Goal: Contribute content: Add original content to the website for others to see

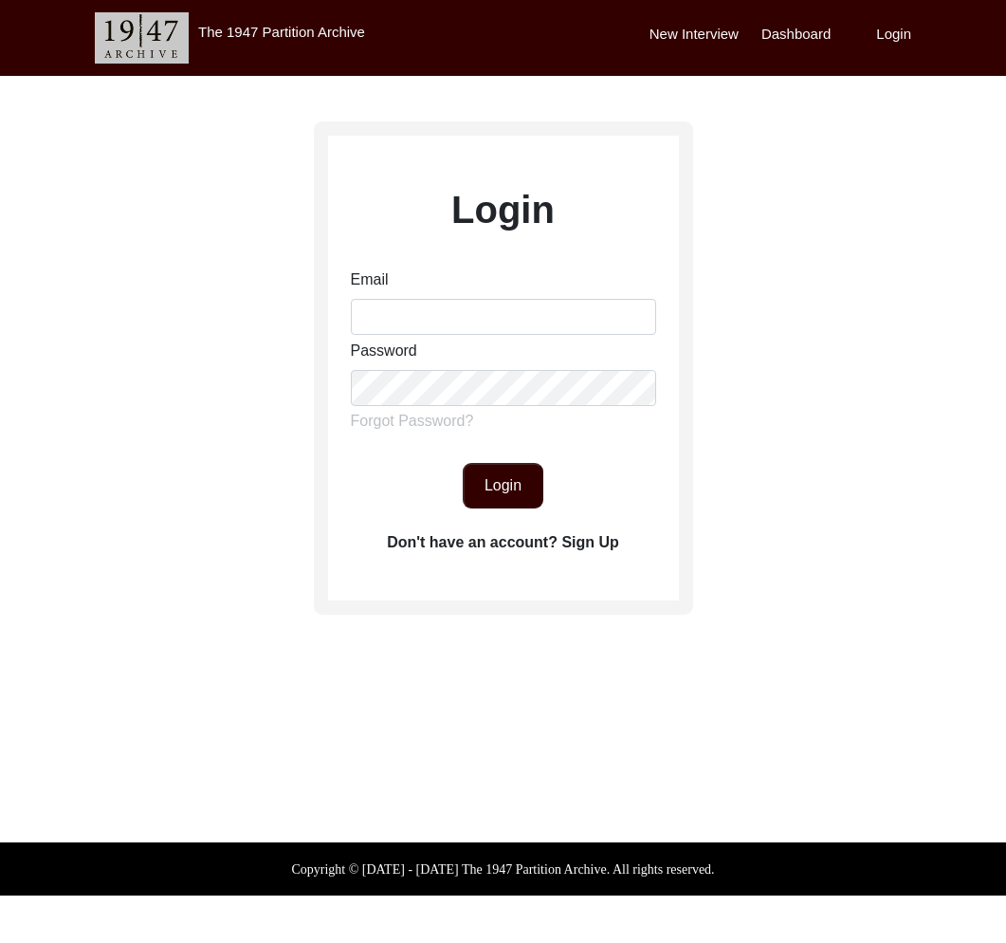
click at [502, 337] on div "Email Password Forgot Password?" at bounding box center [503, 354] width 305 height 172
click at [507, 320] on input "Email" at bounding box center [503, 317] width 305 height 36
type input "[EMAIL_ADDRESS][DOMAIN_NAME]"
click at [515, 497] on button "Login" at bounding box center [503, 486] width 81 height 46
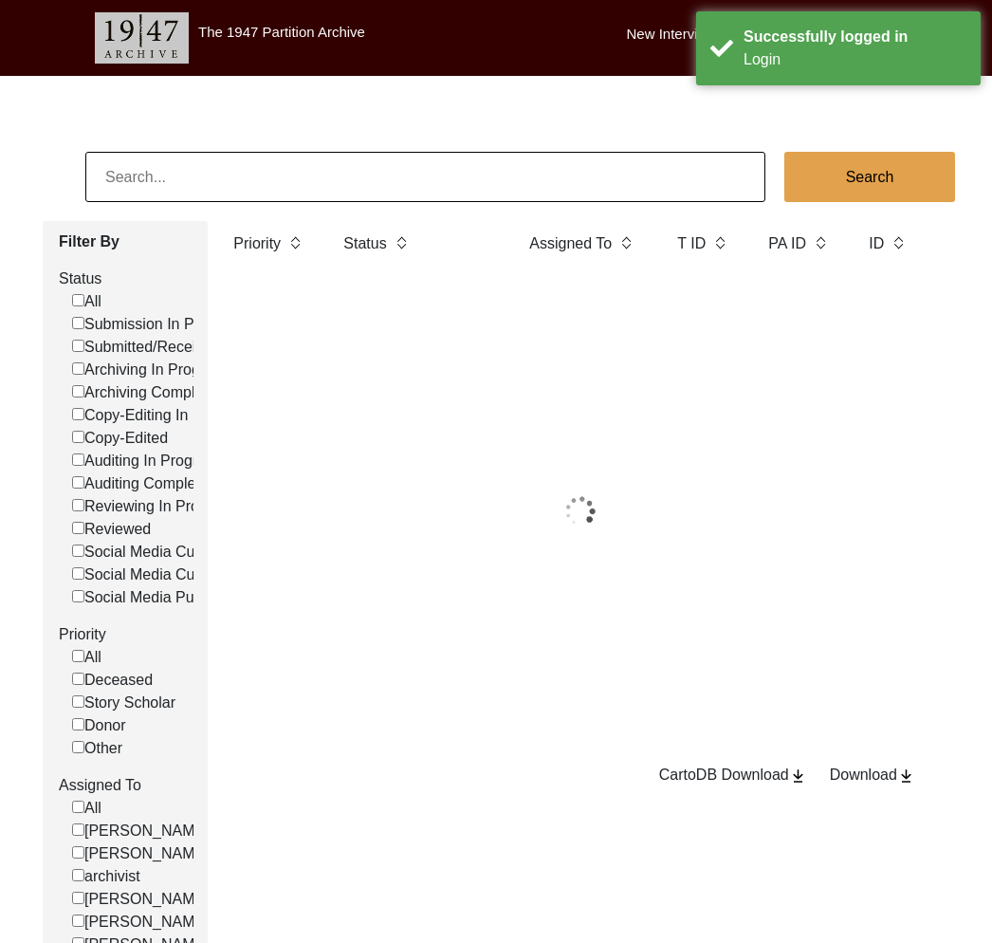
click at [160, 183] on input at bounding box center [425, 177] width 680 height 50
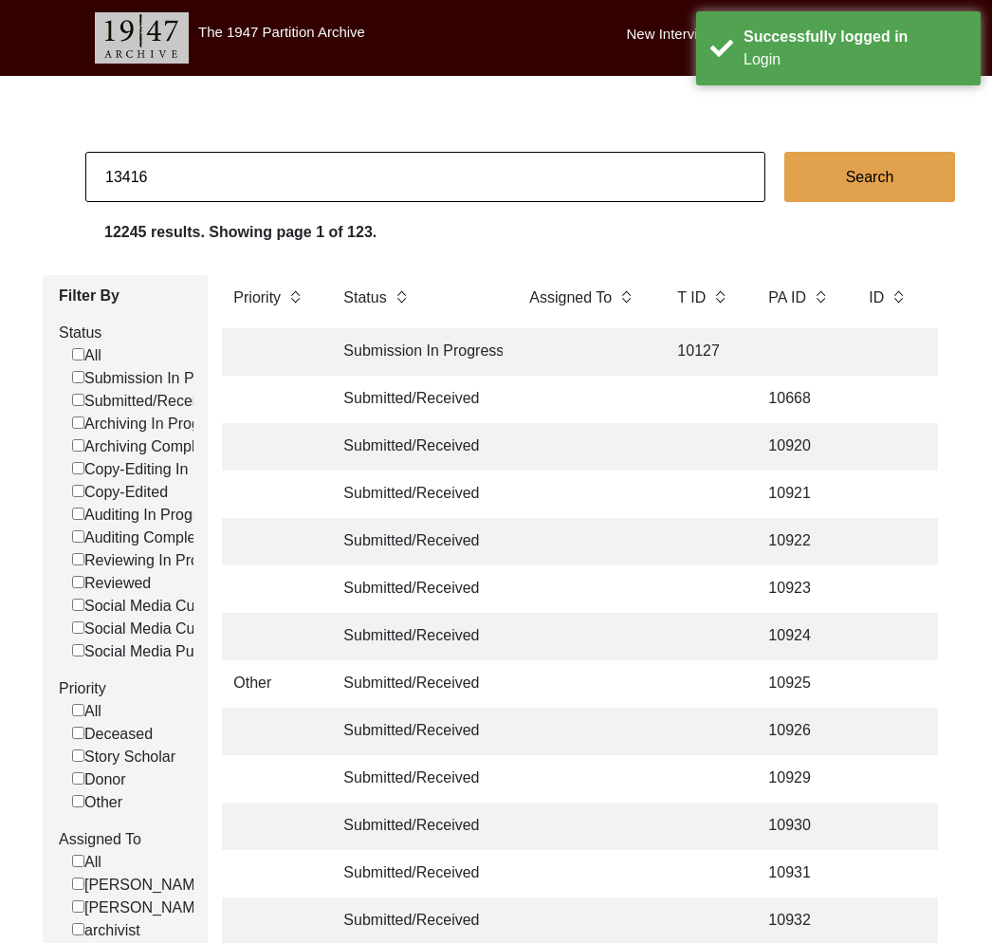
type input "13416"
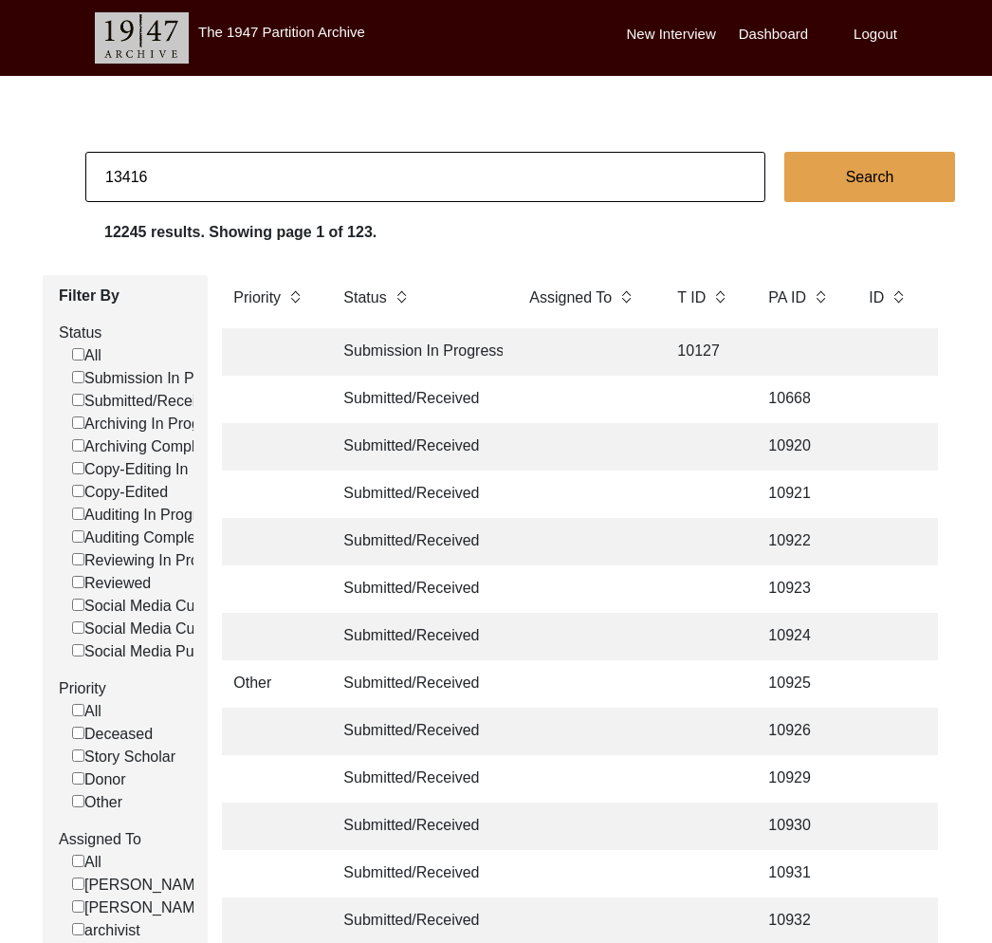
checkbox input "false"
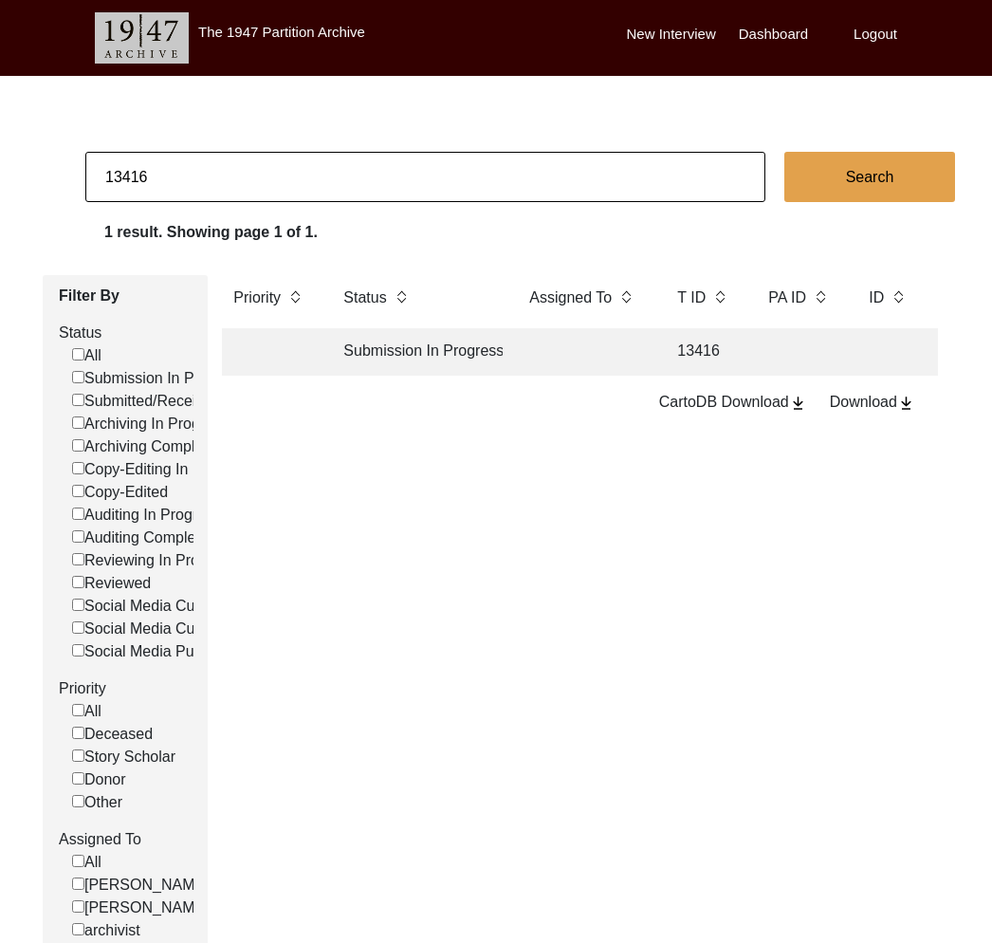
click at [305, 336] on td at bounding box center [269, 351] width 95 height 47
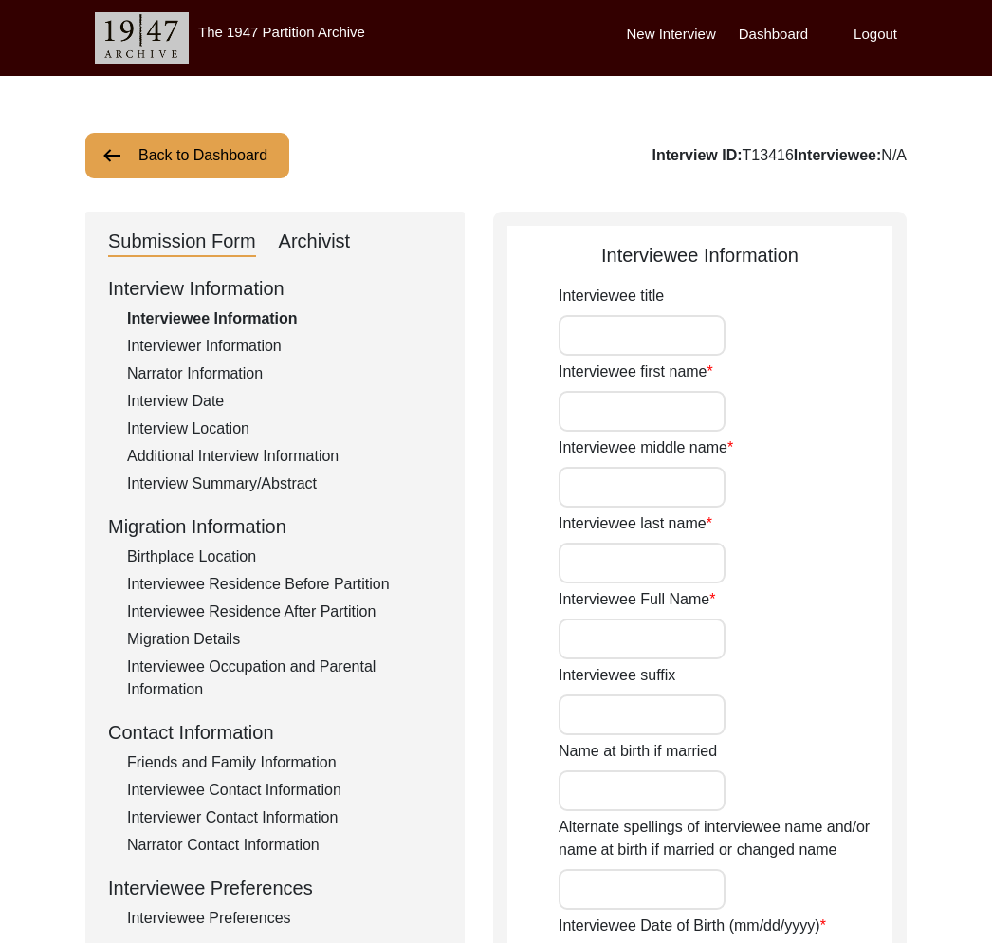
type input "Manju"
type input "n/a"
type input "Bose"
type input "[PERSON_NAME]"
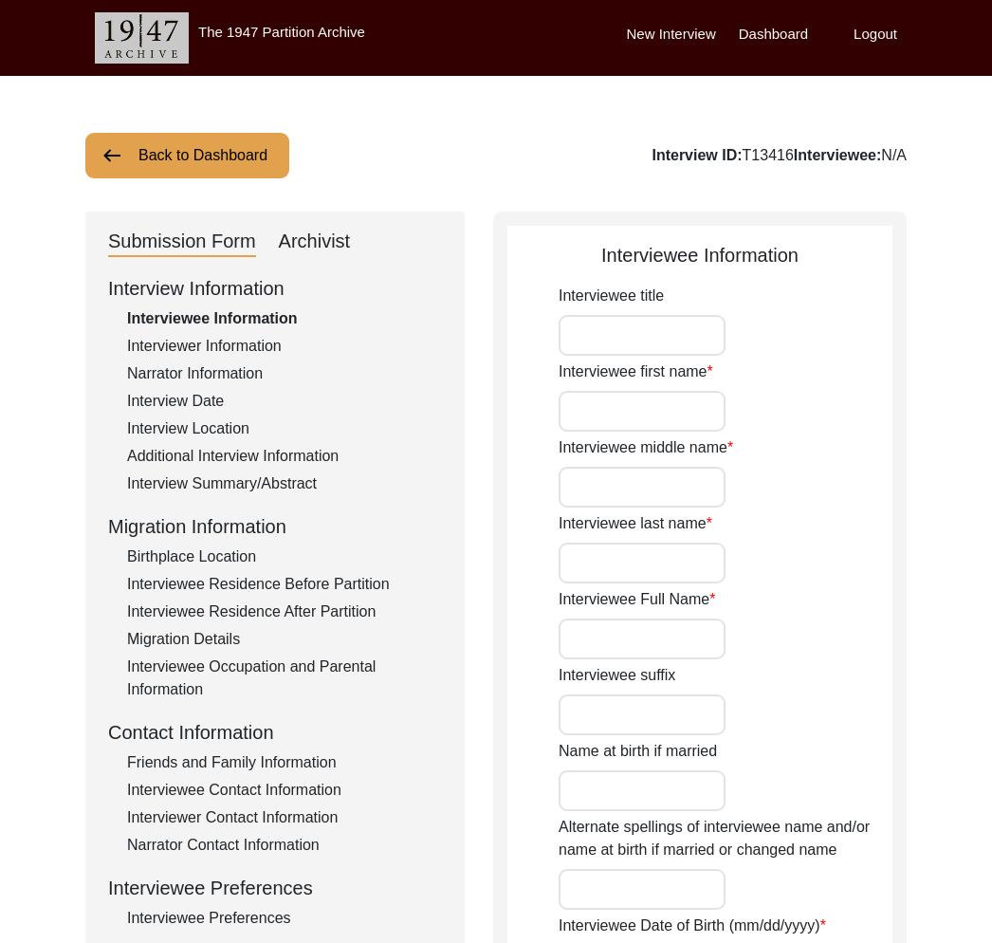
type input "[DATE]"
type input "88"
type input "[DEMOGRAPHIC_DATA]"
type input "Bengali"
type input "[DEMOGRAPHIC_DATA]"
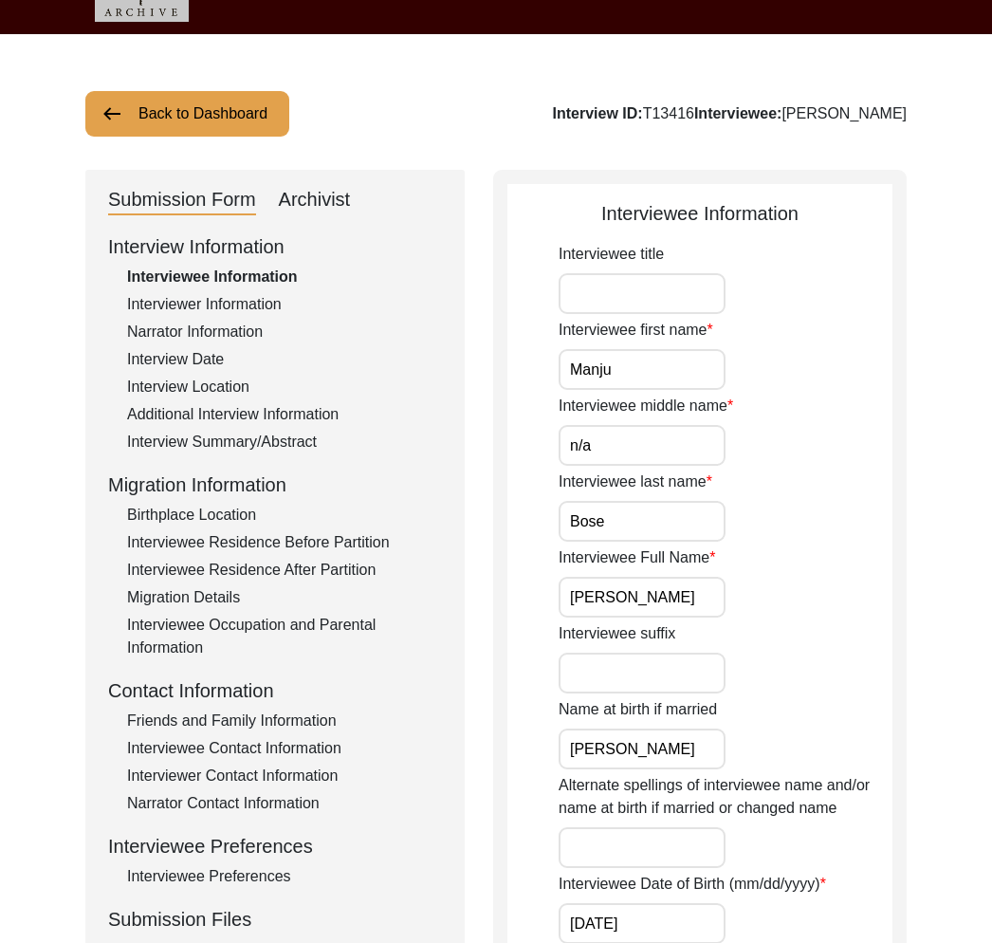
scroll to position [247, 0]
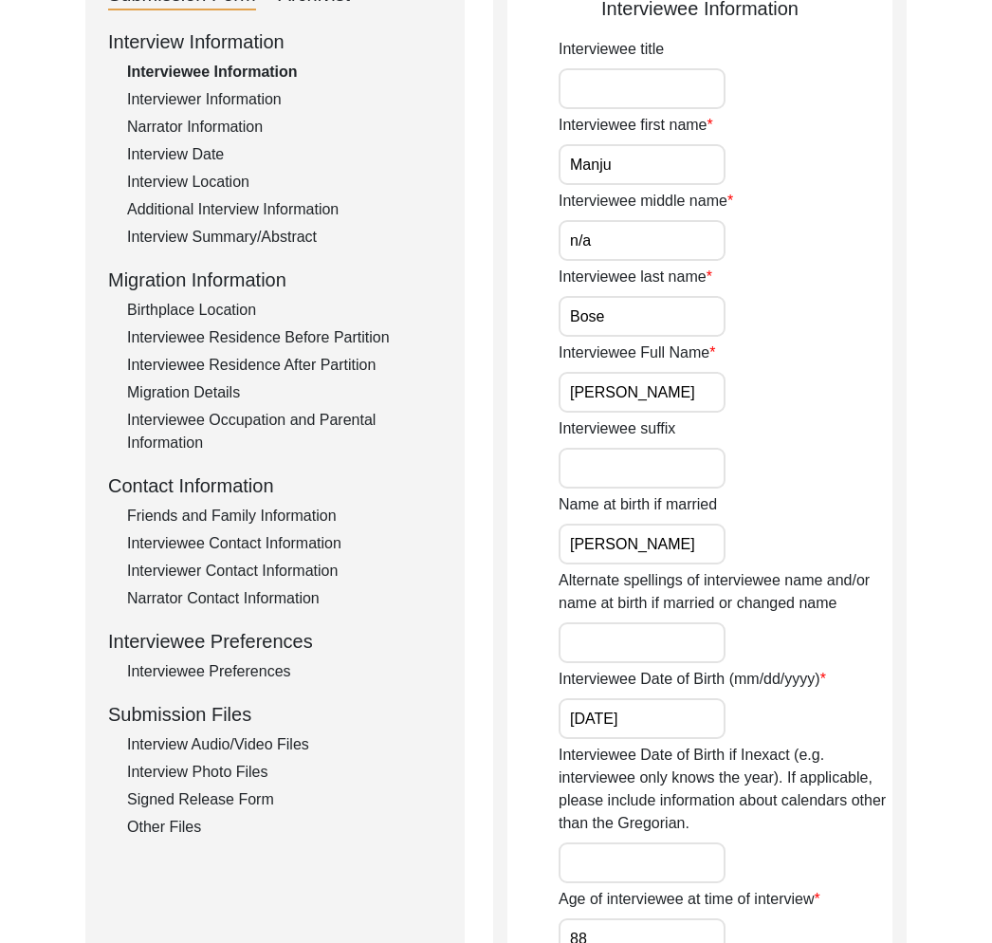
click at [202, 729] on div "Interview Information Interviewee Information Interviewer Information Narrator …" at bounding box center [275, 432] width 334 height 811
click at [204, 747] on div "Interview Audio/Video Files" at bounding box center [284, 744] width 315 height 23
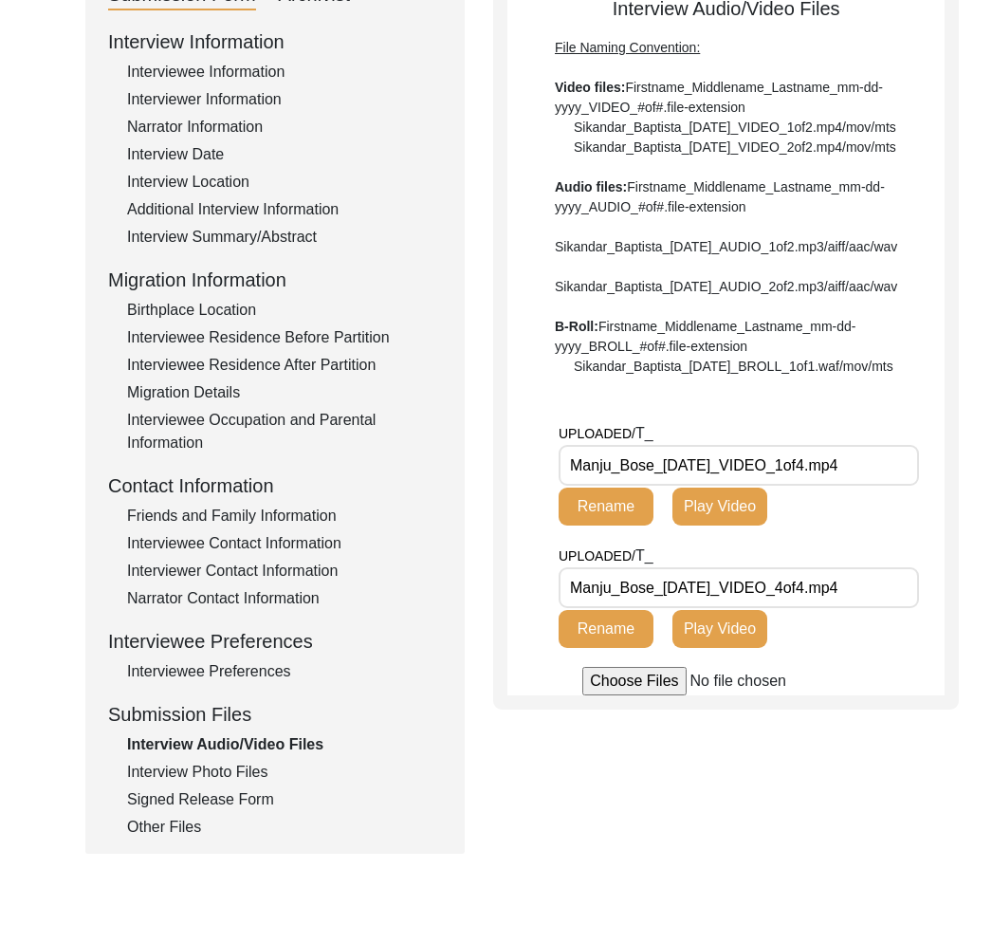
click at [139, 834] on div "Other Files" at bounding box center [284, 826] width 315 height 23
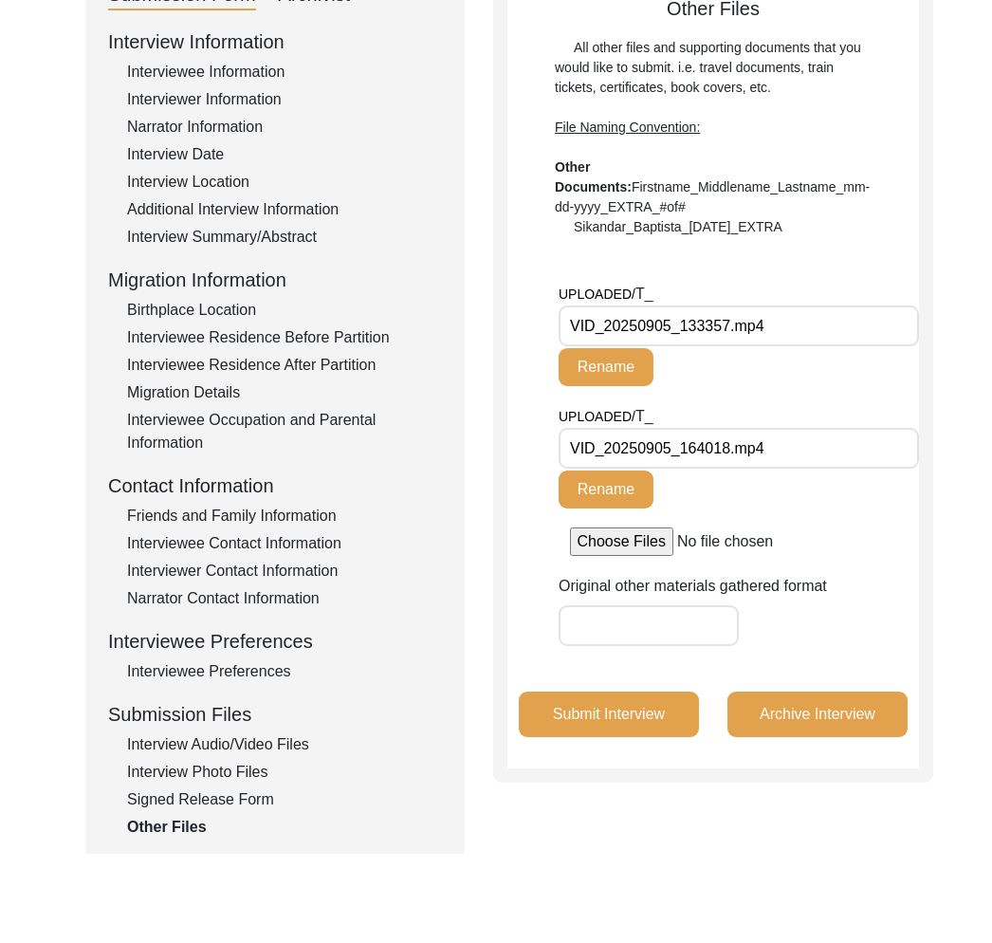
click at [156, 742] on div "Interview Audio/Video Files" at bounding box center [284, 744] width 315 height 23
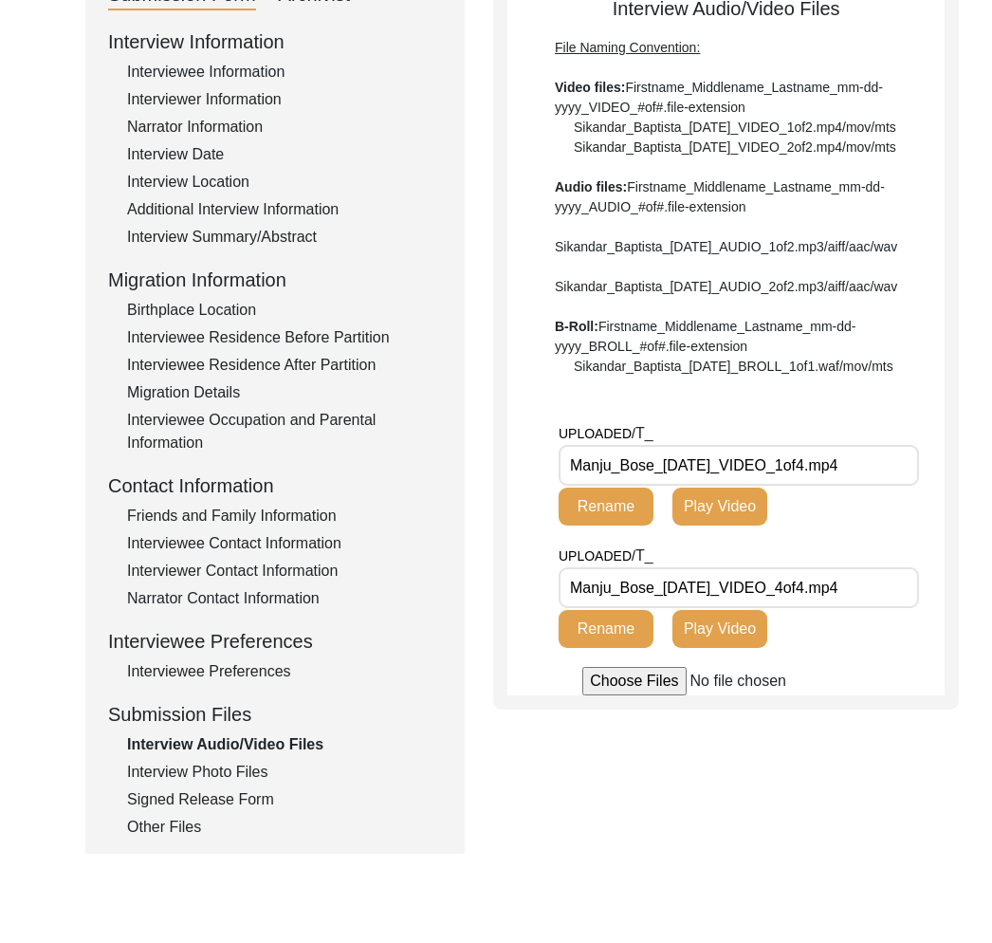
click at [157, 815] on div "Other Files" at bounding box center [284, 826] width 315 height 23
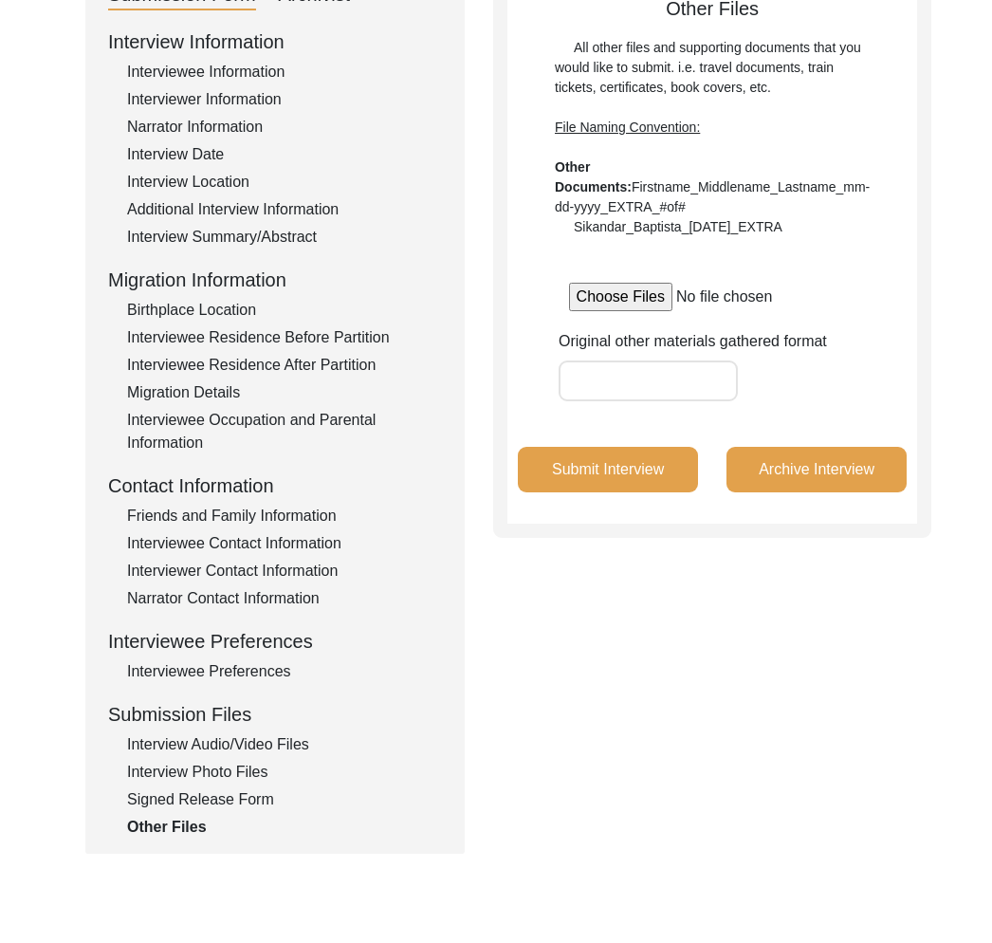
click at [157, 818] on div "Other Files" at bounding box center [284, 826] width 315 height 23
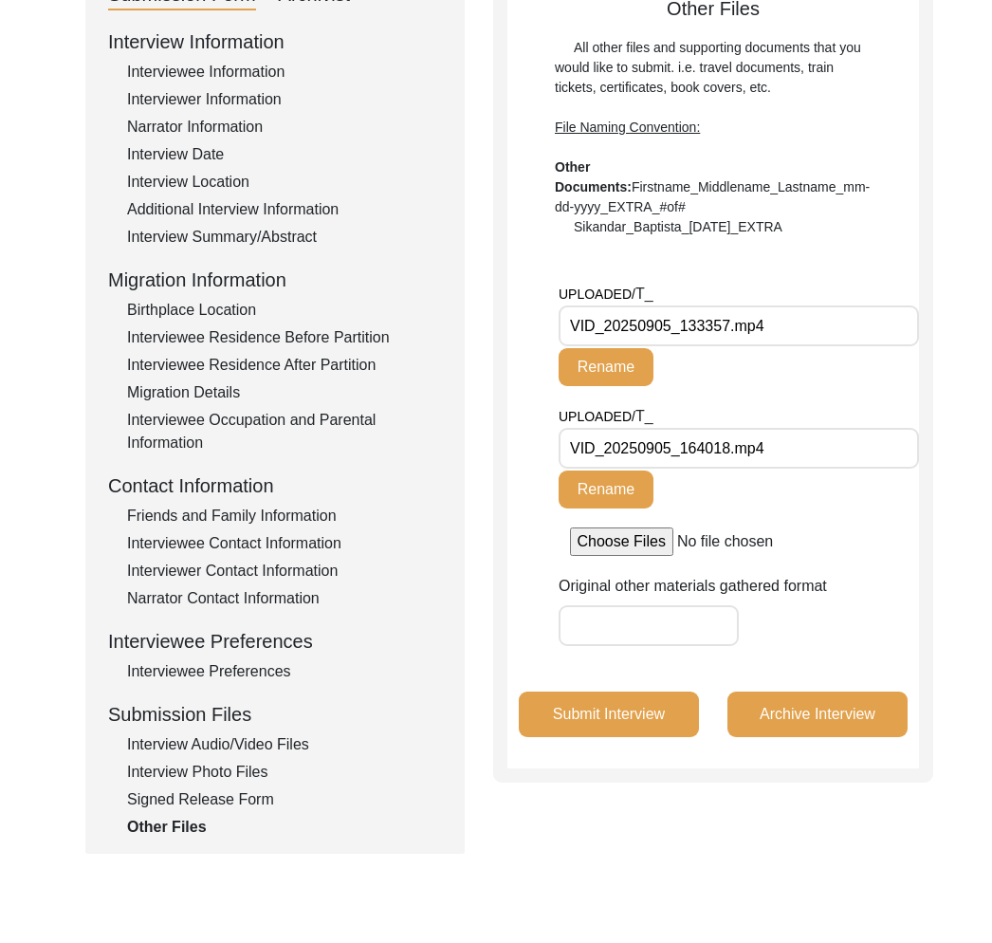
scroll to position [0, 0]
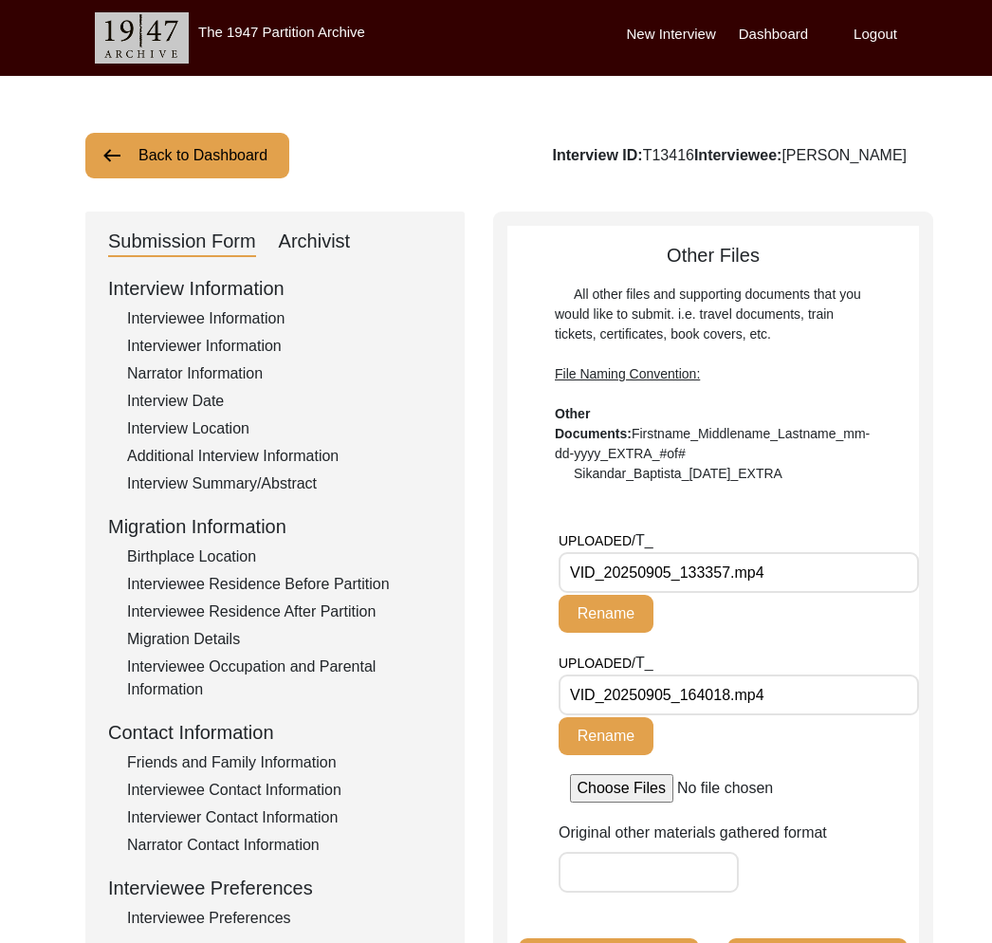
click at [174, 152] on button "Back to Dashboard" at bounding box center [187, 156] width 204 height 46
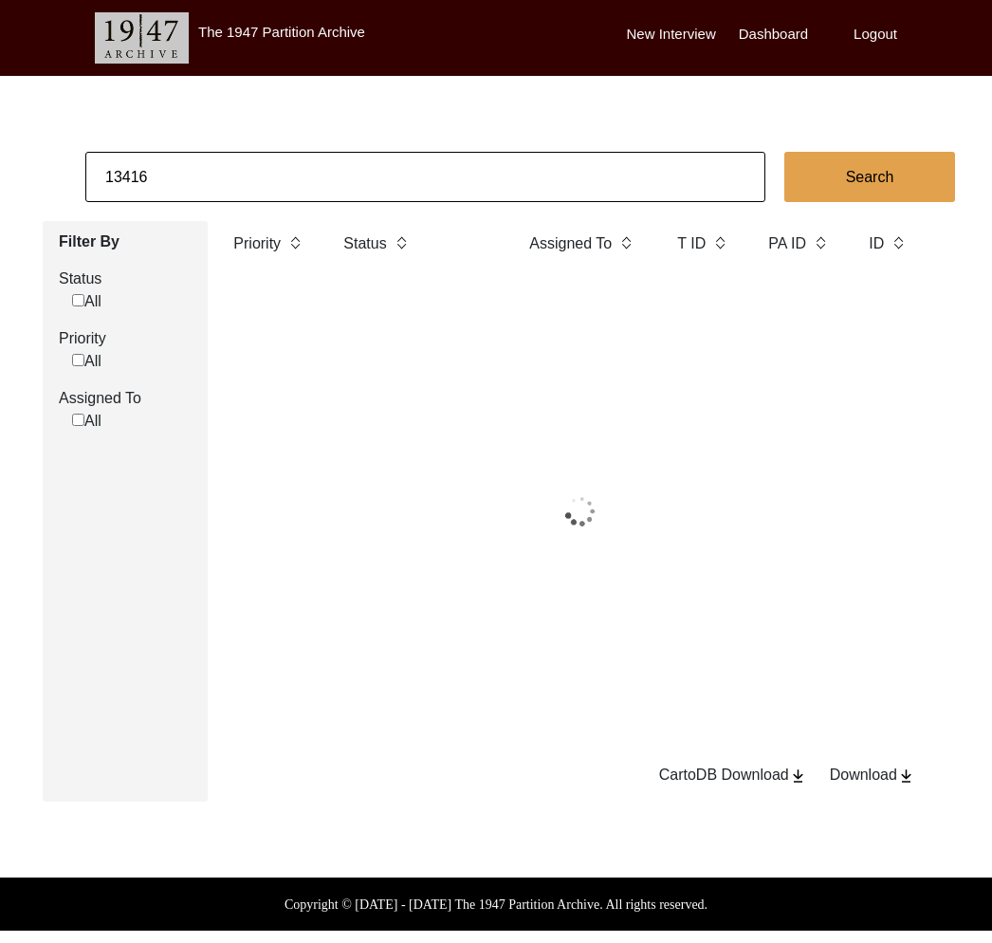
click at [154, 182] on input "13416" at bounding box center [425, 177] width 680 height 50
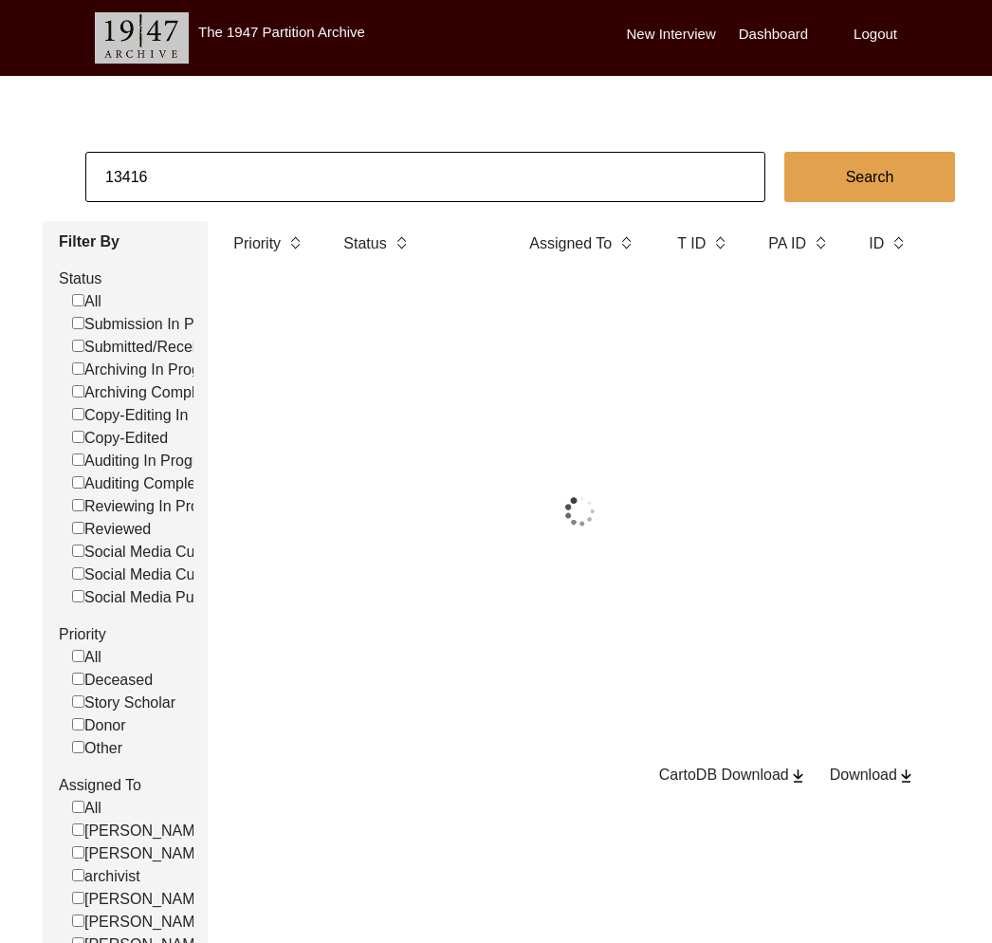
click at [154, 182] on input "13416" at bounding box center [425, 177] width 680 height 50
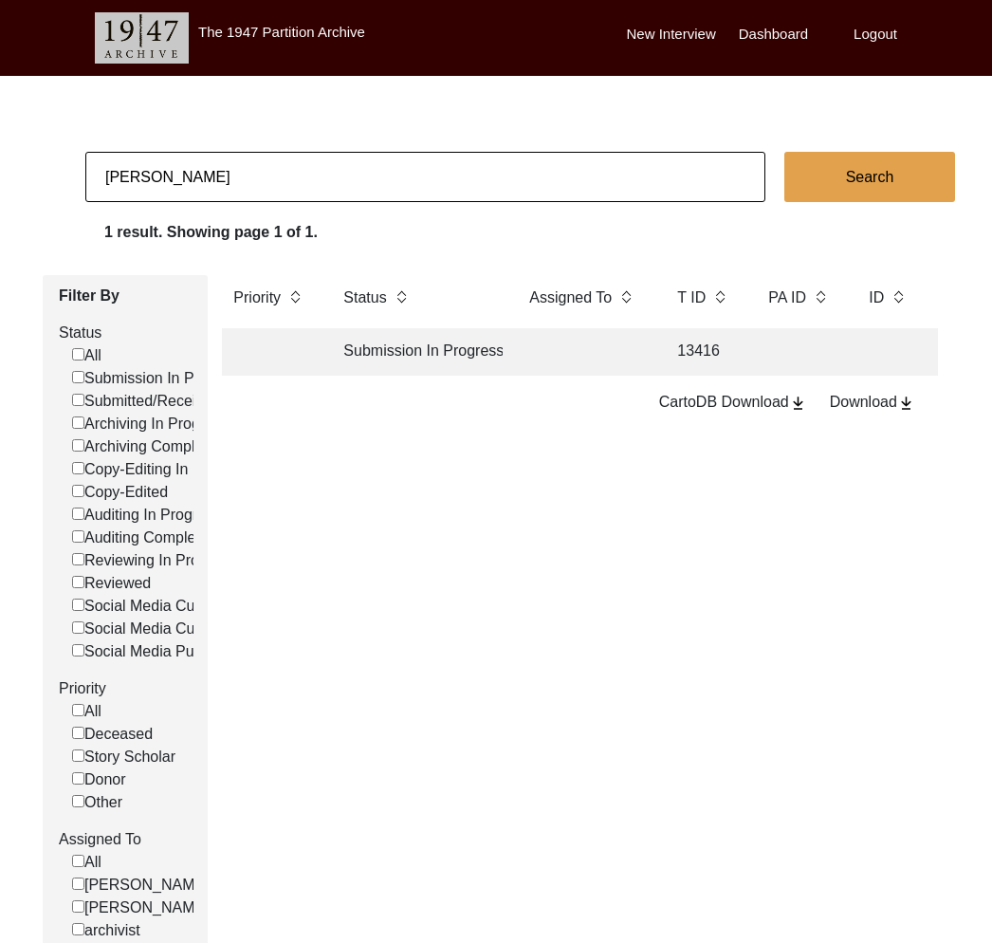
type input "[PERSON_NAME]"
checkbox input "false"
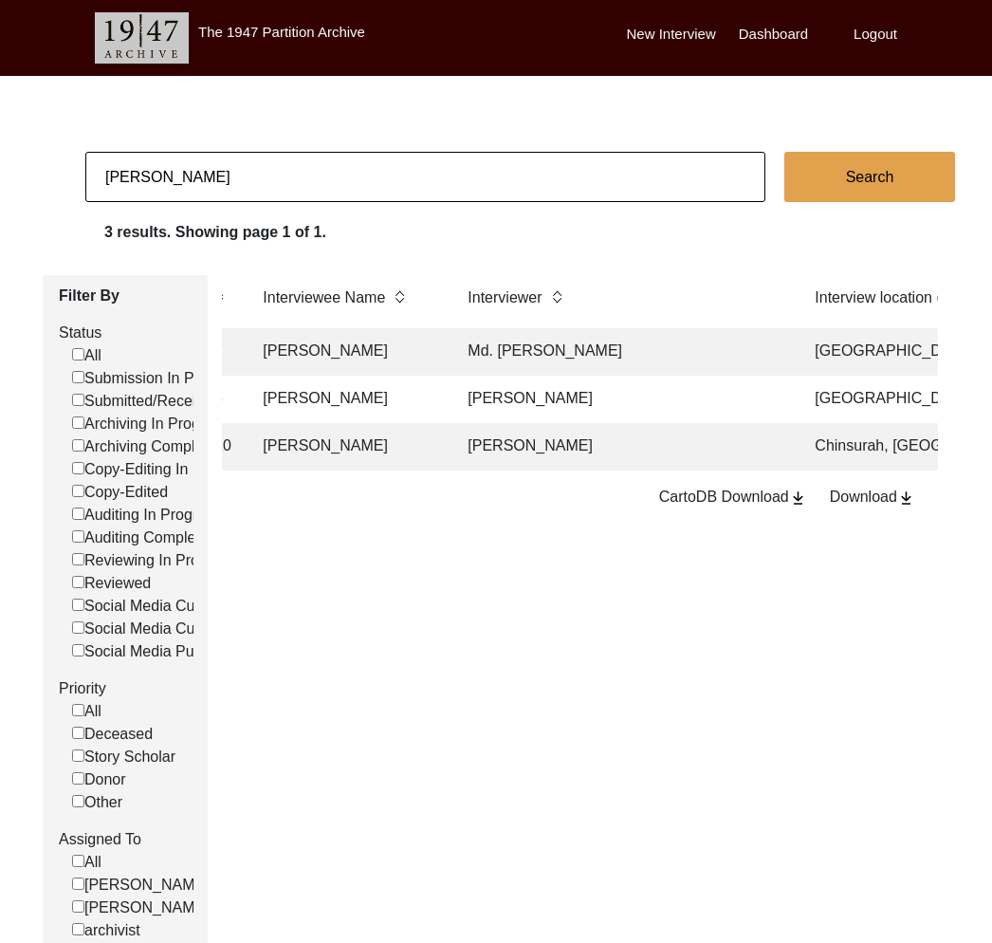
scroll to position [0, 679]
click at [231, 198] on input "[PERSON_NAME]" at bounding box center [425, 177] width 680 height 50
paste input "[PERSON_NAME]"
type input "[PERSON_NAME]"
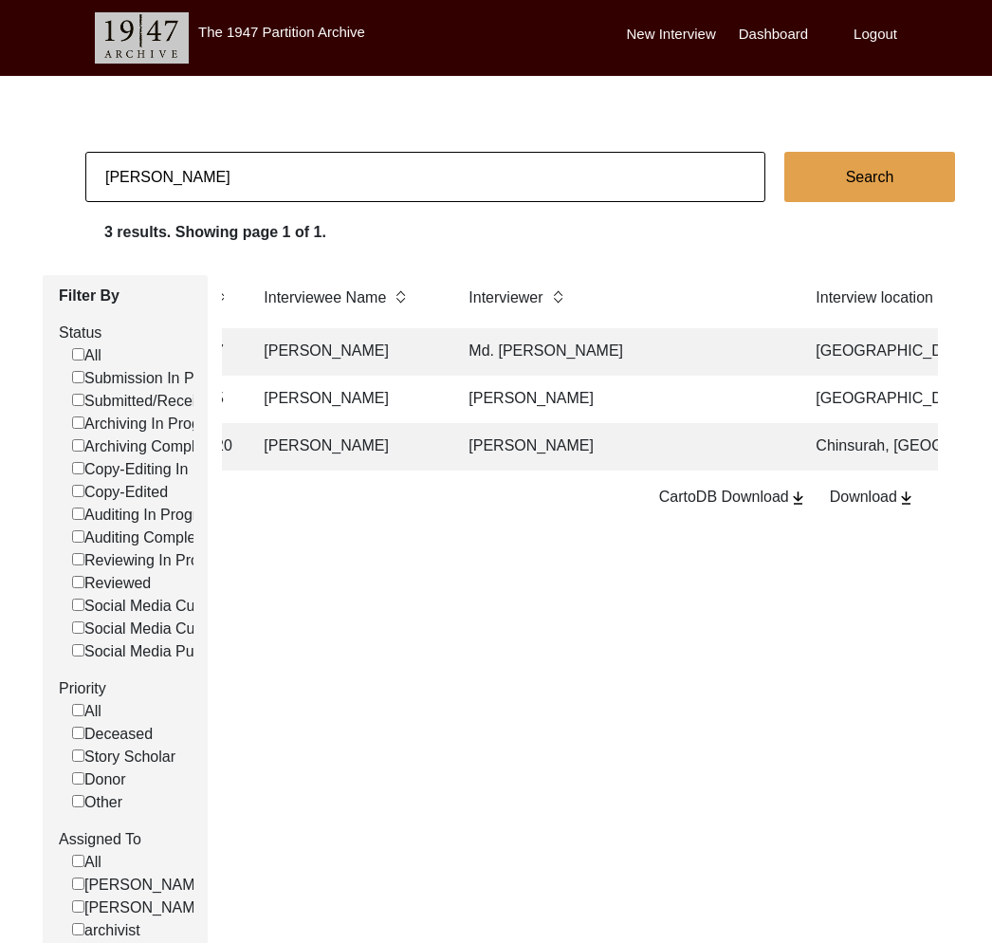
checkbox input "false"
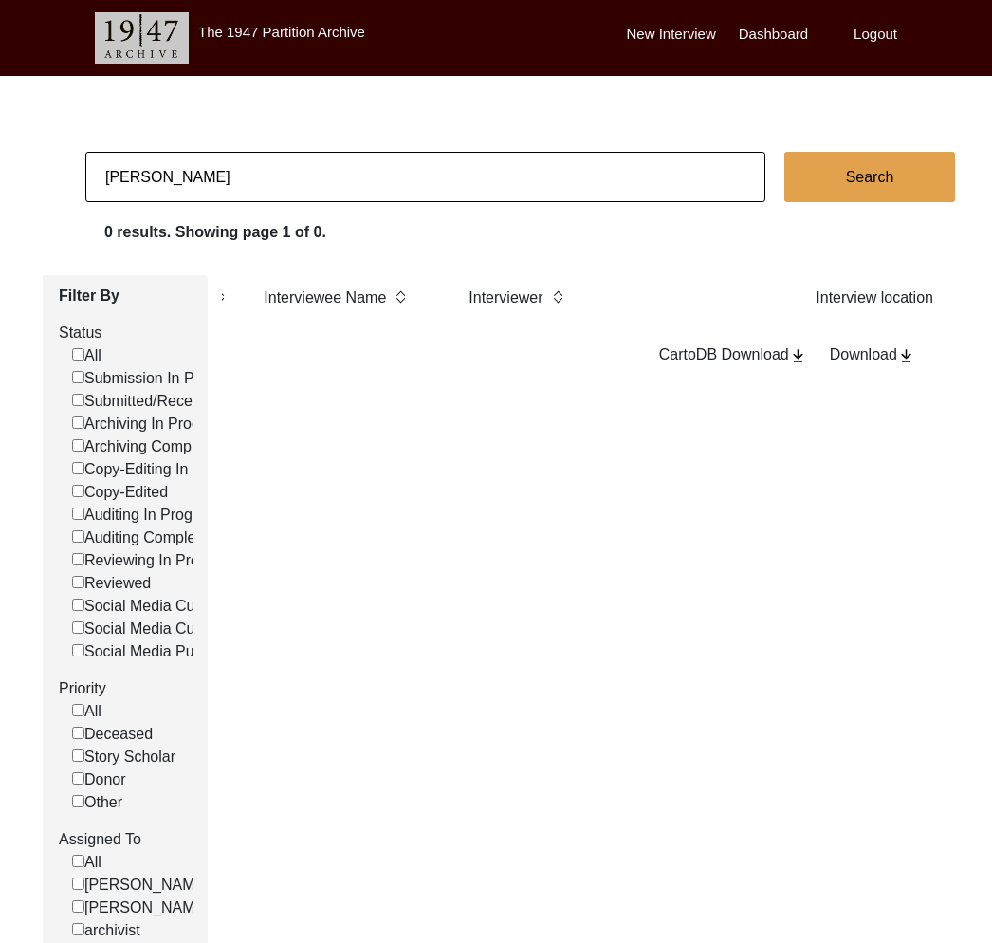
click at [198, 181] on input "[PERSON_NAME]" at bounding box center [425, 177] width 680 height 50
paste input "[PERSON_NAME]"
type input "[PERSON_NAME]"
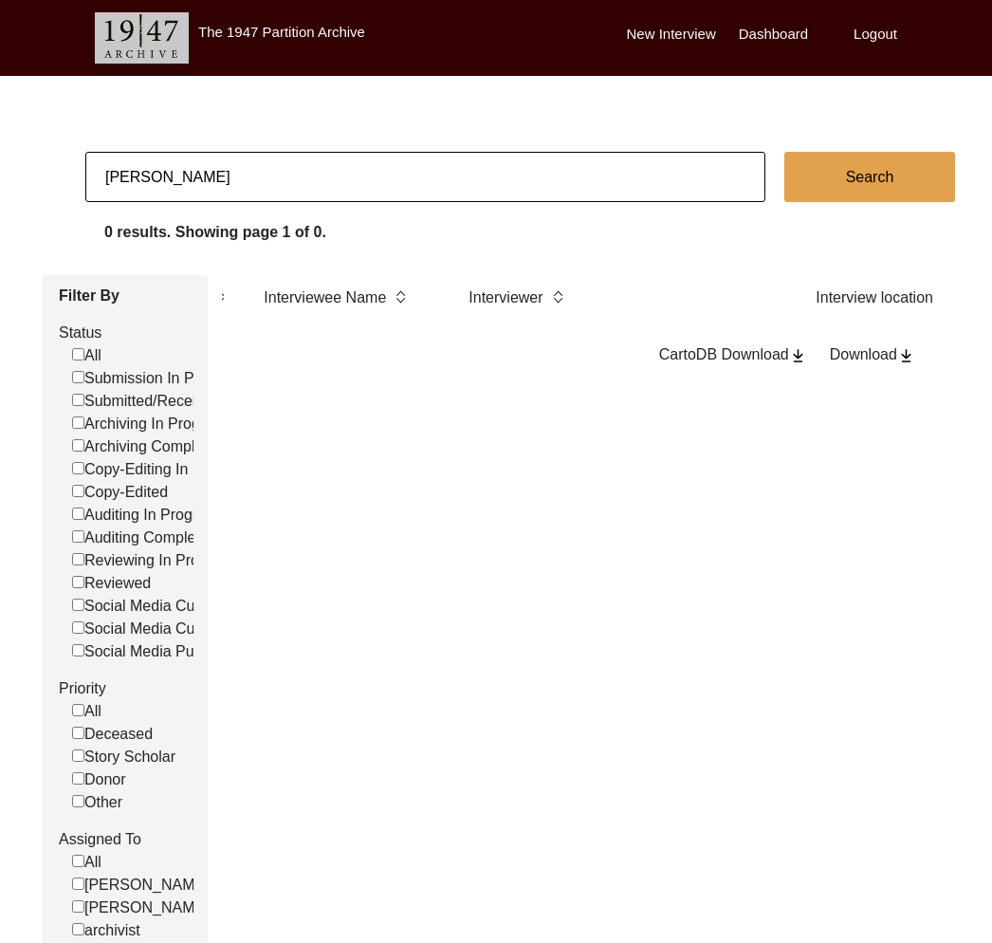
checkbox input "false"
click at [308, 174] on input "[PERSON_NAME]" at bounding box center [425, 177] width 680 height 50
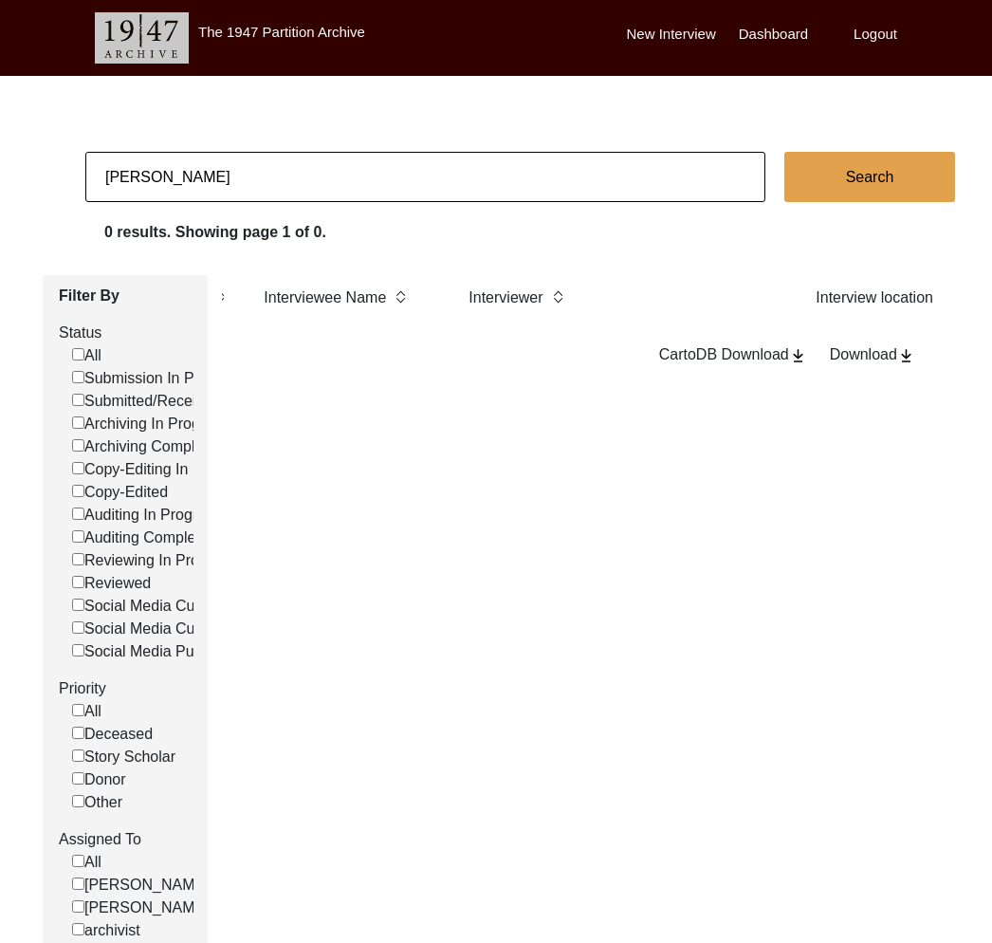
click at [308, 174] on input "[PERSON_NAME]" at bounding box center [425, 177] width 680 height 50
paste input "[PERSON_NAME]"
type input "[PERSON_NAME]"
checkbox input "false"
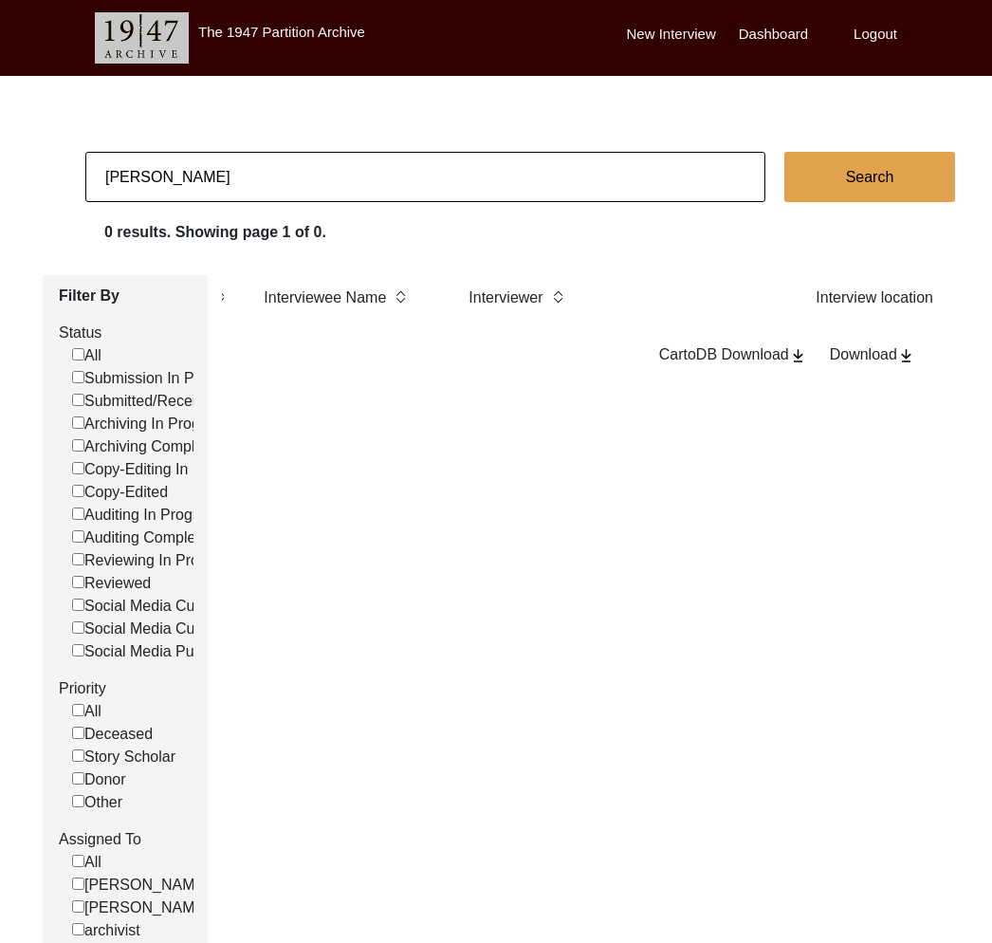
checkbox input "false"
click at [269, 190] on input "[PERSON_NAME]" at bounding box center [425, 177] width 680 height 50
paste input "[PERSON_NAME]:"
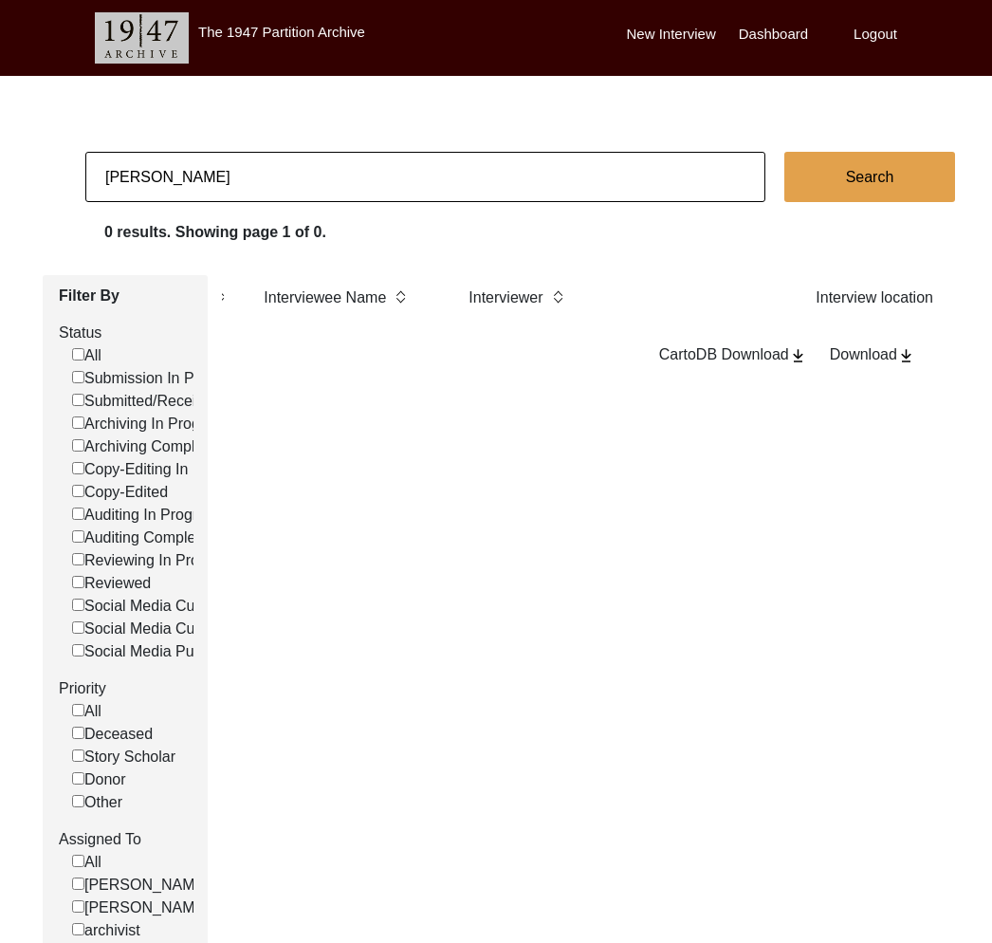
type input "[PERSON_NAME]"
checkbox input "false"
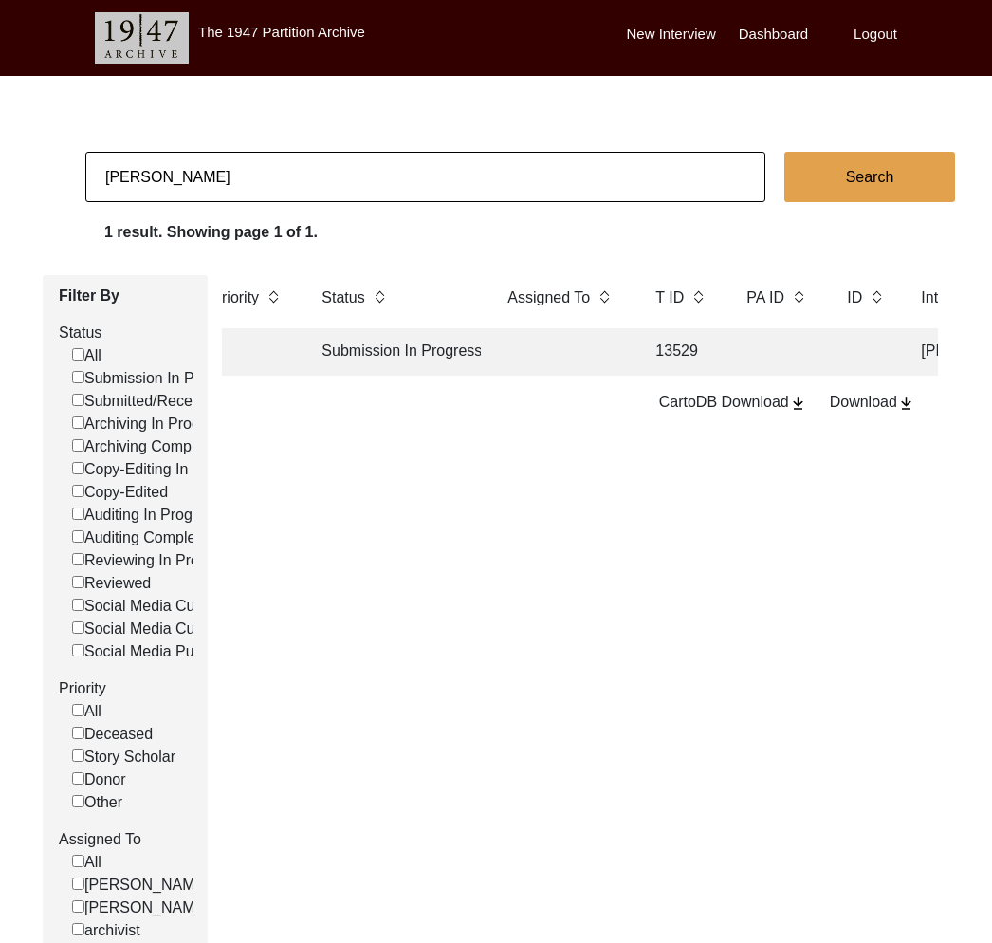
scroll to position [0, 25]
click at [325, 193] on input "[PERSON_NAME]" at bounding box center [425, 177] width 680 height 50
type input "[PERSON_NAME]"
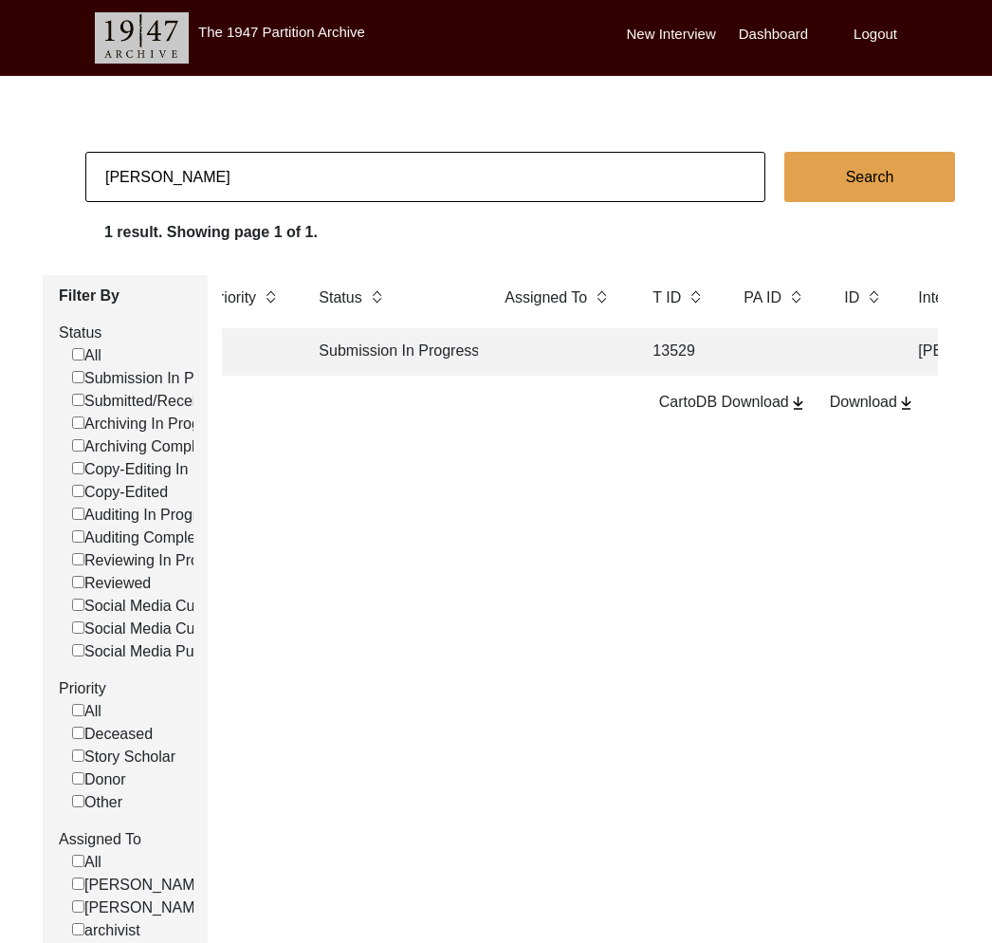
checkbox input "false"
click at [522, 375] on td at bounding box center [559, 351] width 133 height 47
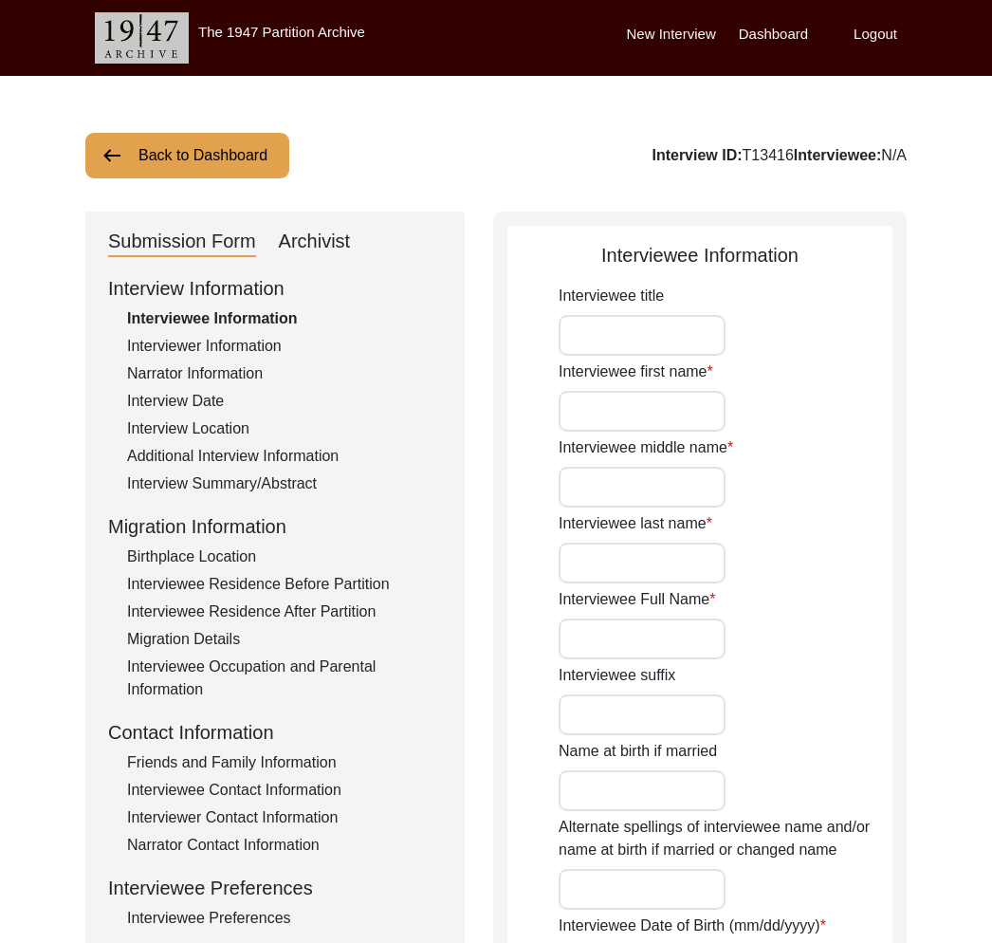
type input "Manju"
type input "n/a"
type input "Bose"
type input "[PERSON_NAME]"
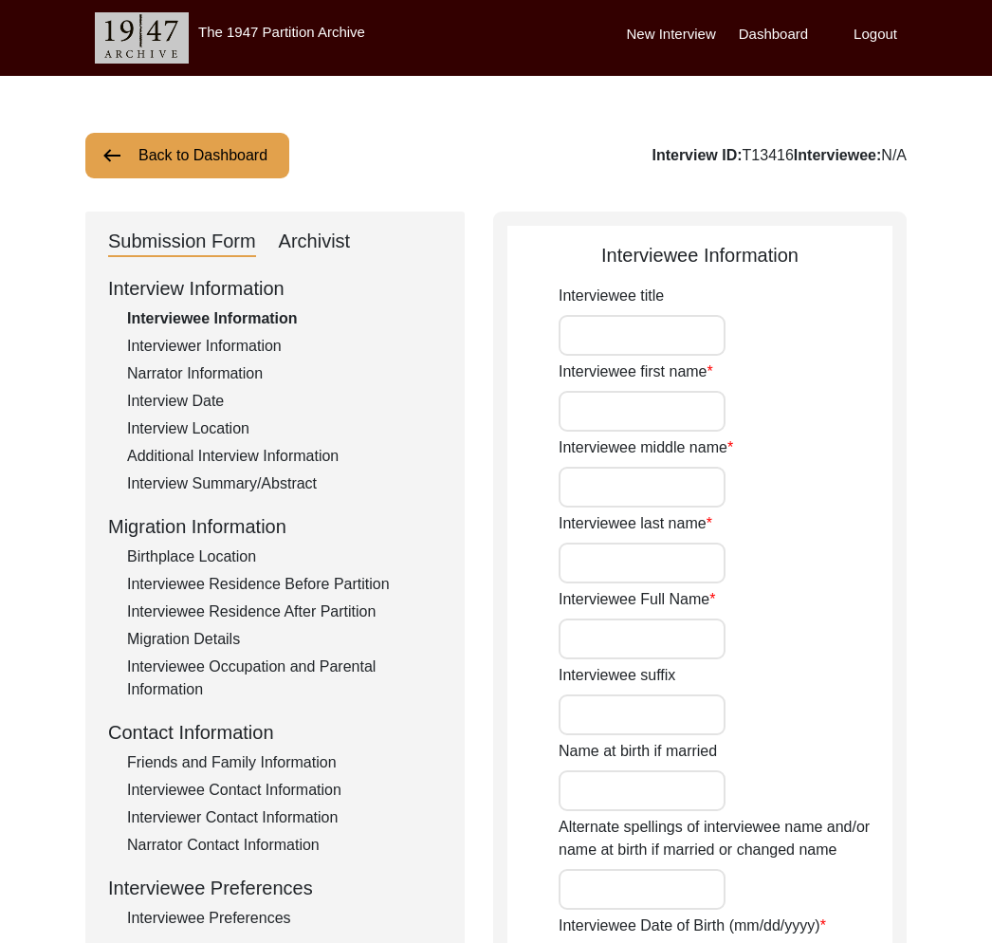
type input "[DATE]"
type input "88"
type input "[DEMOGRAPHIC_DATA]"
type input "Bengali"
type input "[DEMOGRAPHIC_DATA]"
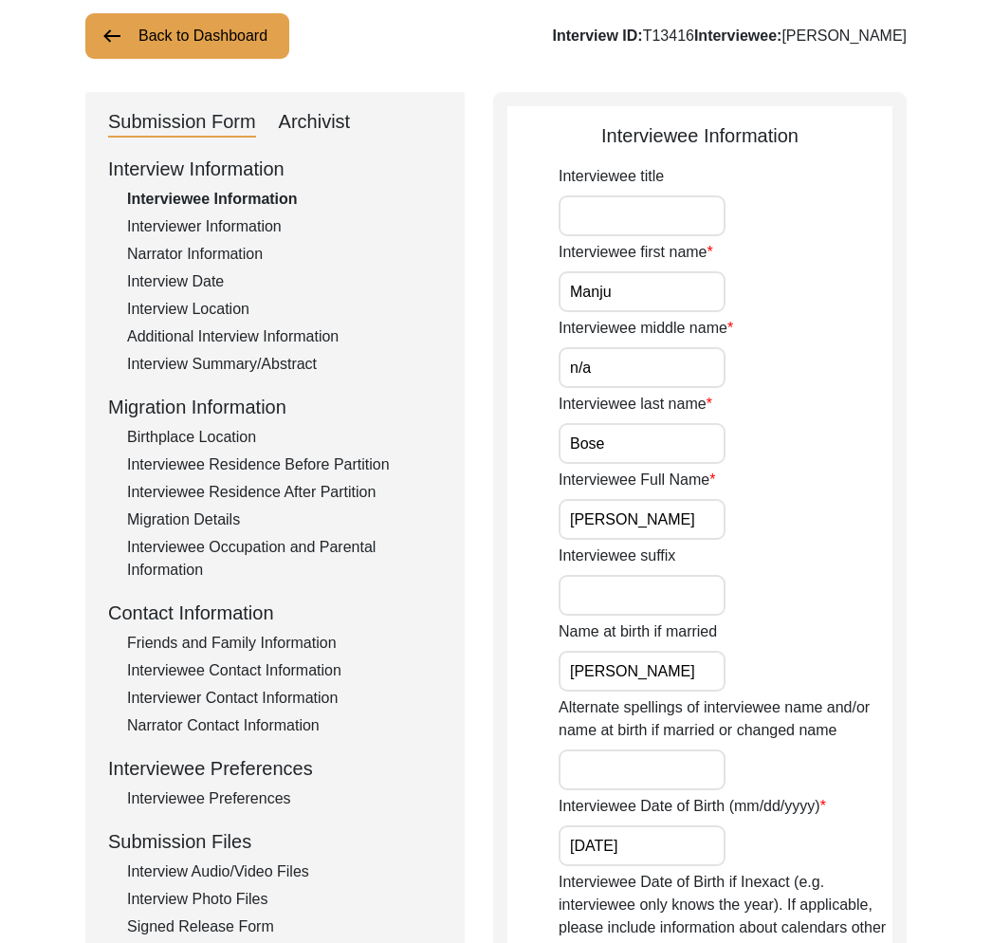
scroll to position [254, 0]
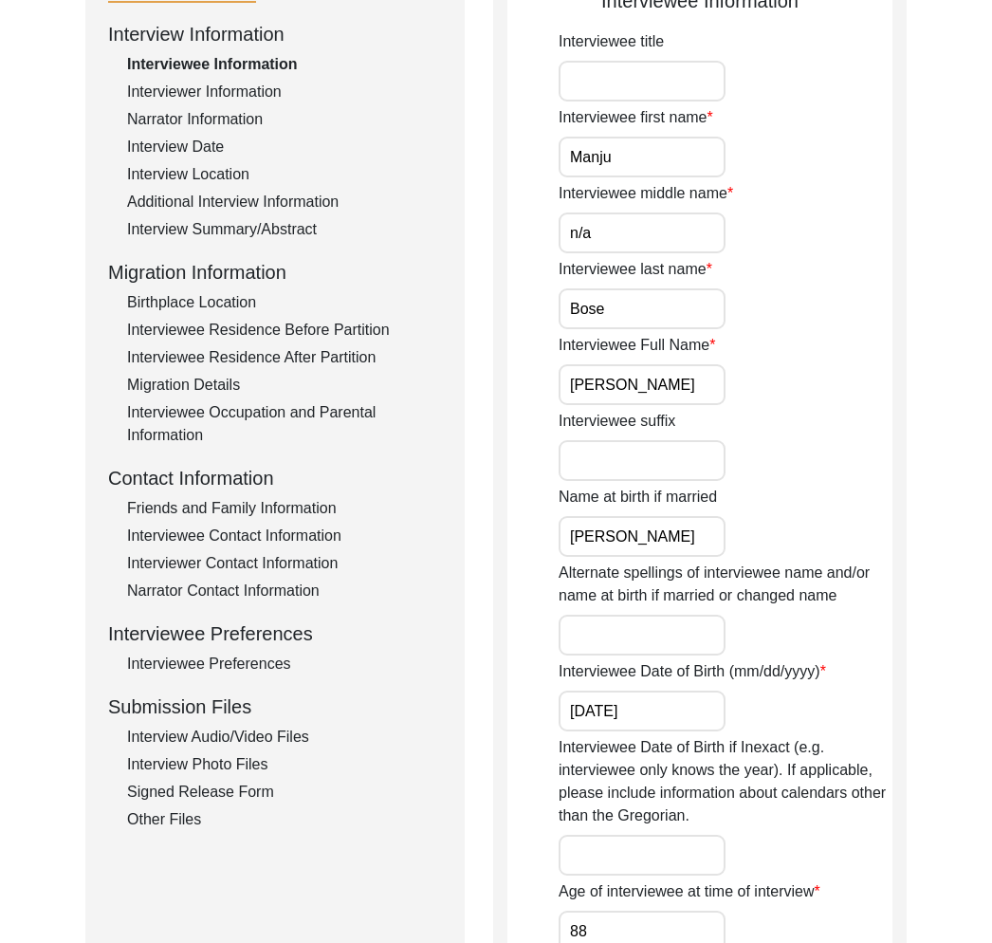
click at [250, 740] on div "Interview Audio/Video Files" at bounding box center [284, 736] width 315 height 23
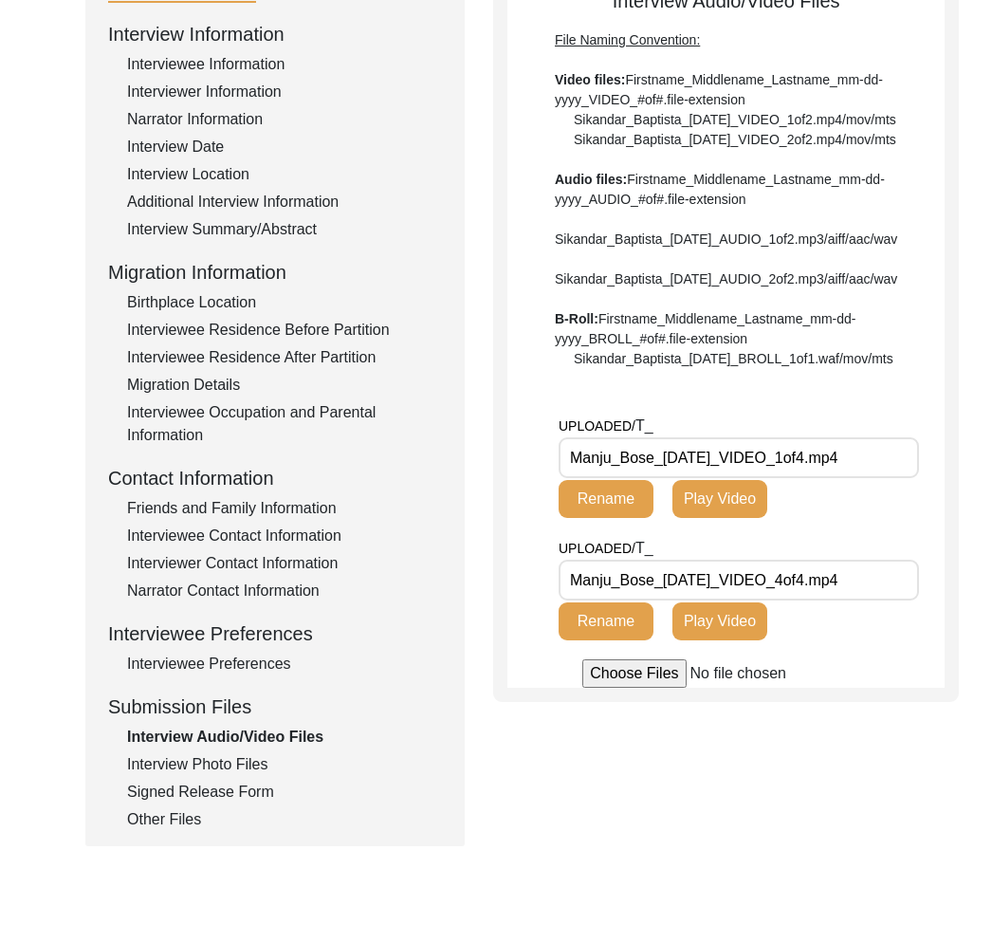
click at [629, 478] on input "Manju_Bose_[DATE]_VIDEO_1of4.mp4" at bounding box center [738, 457] width 360 height 41
click at [651, 600] on input "Manju_Bose_[DATE]_VIDEO_4of4.mp4" at bounding box center [738, 579] width 360 height 41
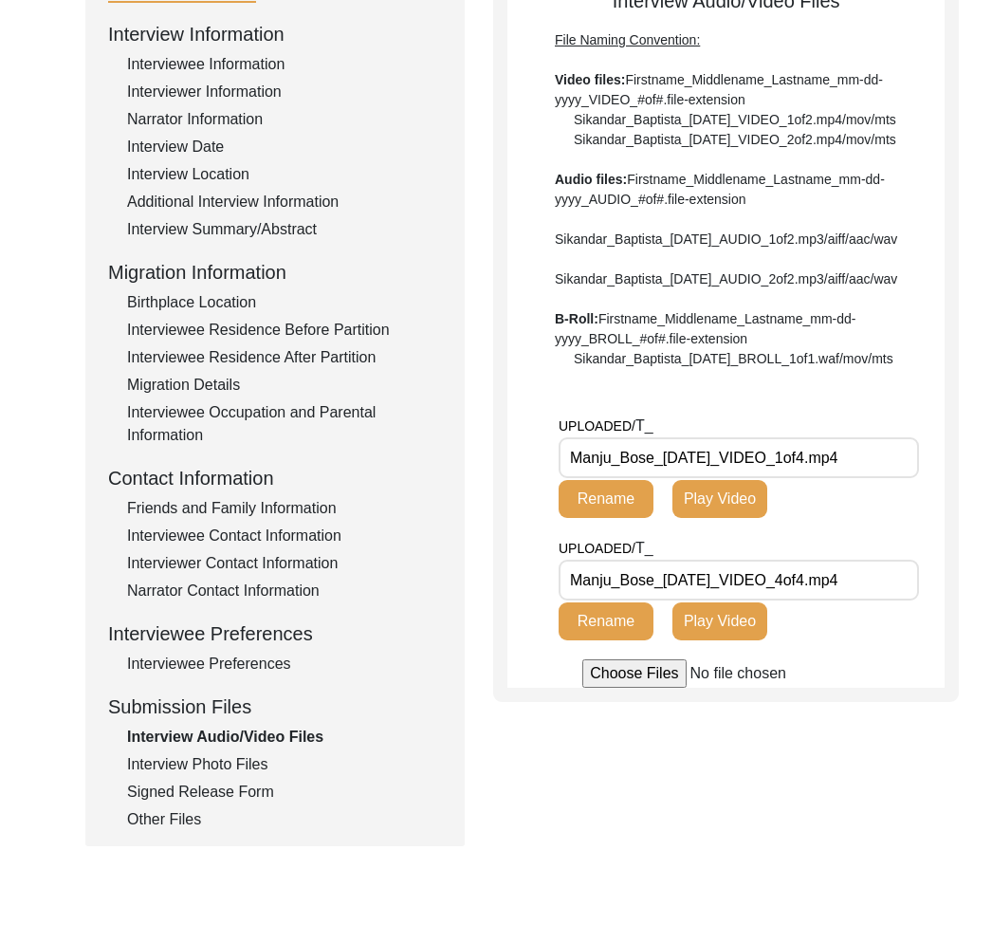
click at [651, 600] on input "Manju_Bose_[DATE]_VIDEO_4of4.mp4" at bounding box center [738, 579] width 360 height 41
click at [177, 830] on div "Other Files" at bounding box center [284, 819] width 315 height 23
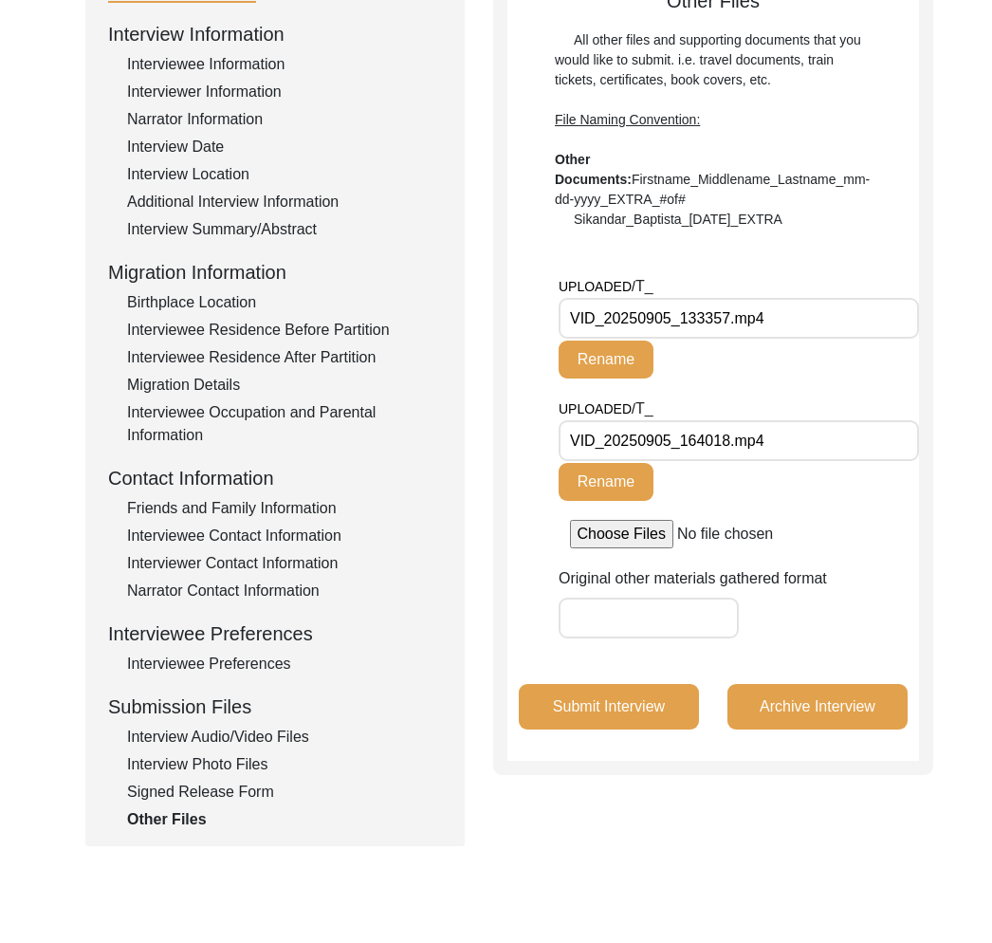
click at [641, 316] on input "VID_20250905_133357.mp4" at bounding box center [738, 318] width 360 height 41
click at [797, 451] on input "VID_20250905_164018.mp4" at bounding box center [738, 440] width 360 height 41
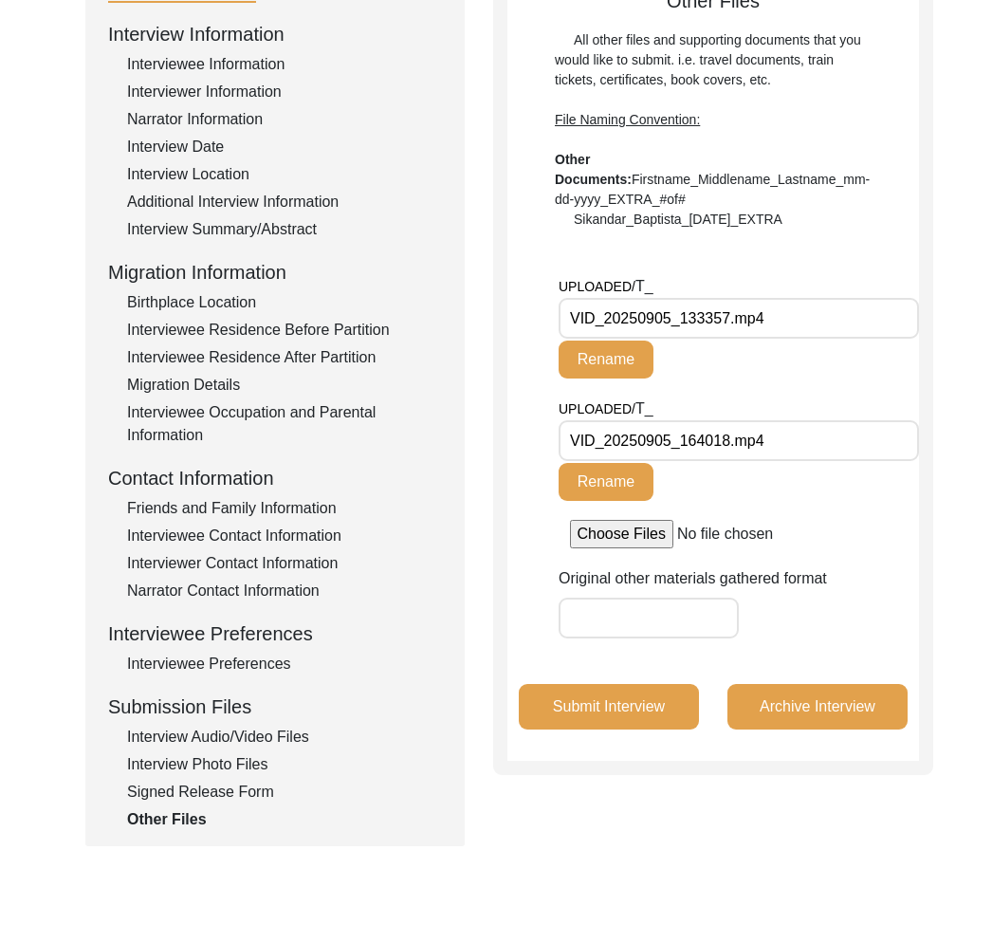
click at [797, 451] on input "VID_20250905_164018.mp4" at bounding box center [738, 440] width 360 height 41
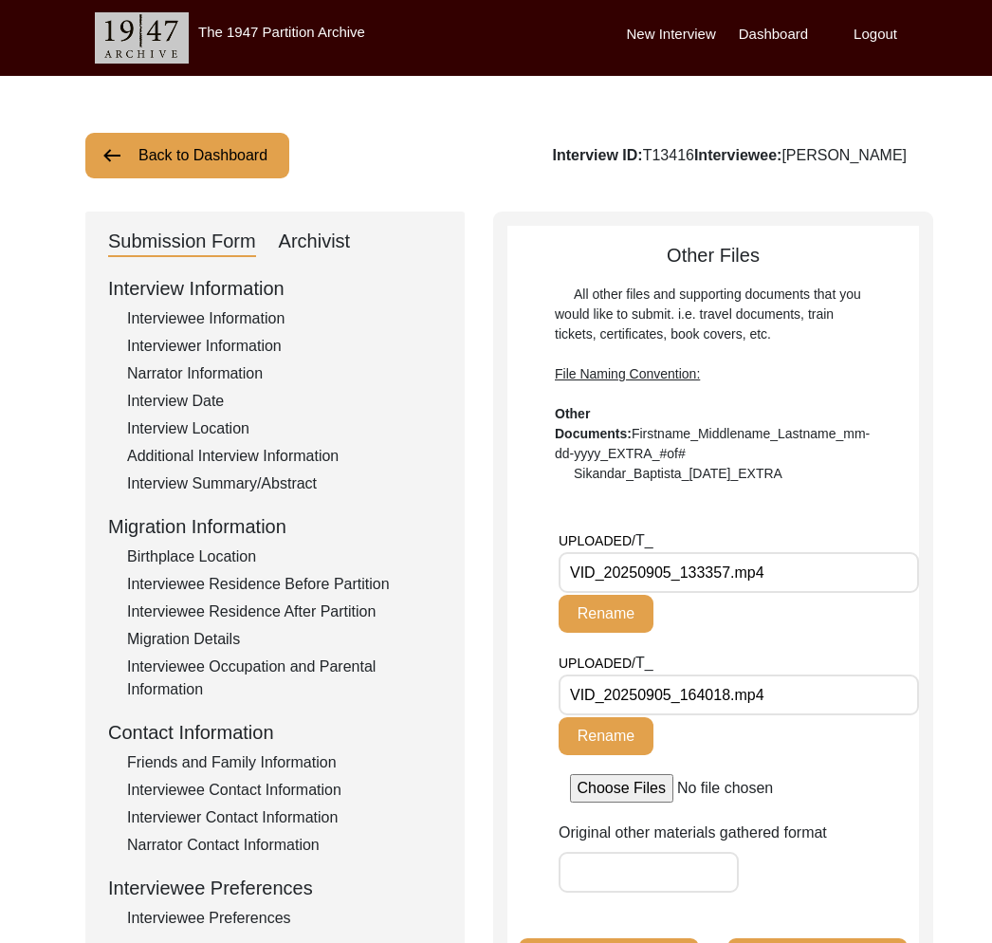
click at [185, 150] on button "Back to Dashboard" at bounding box center [187, 156] width 204 height 46
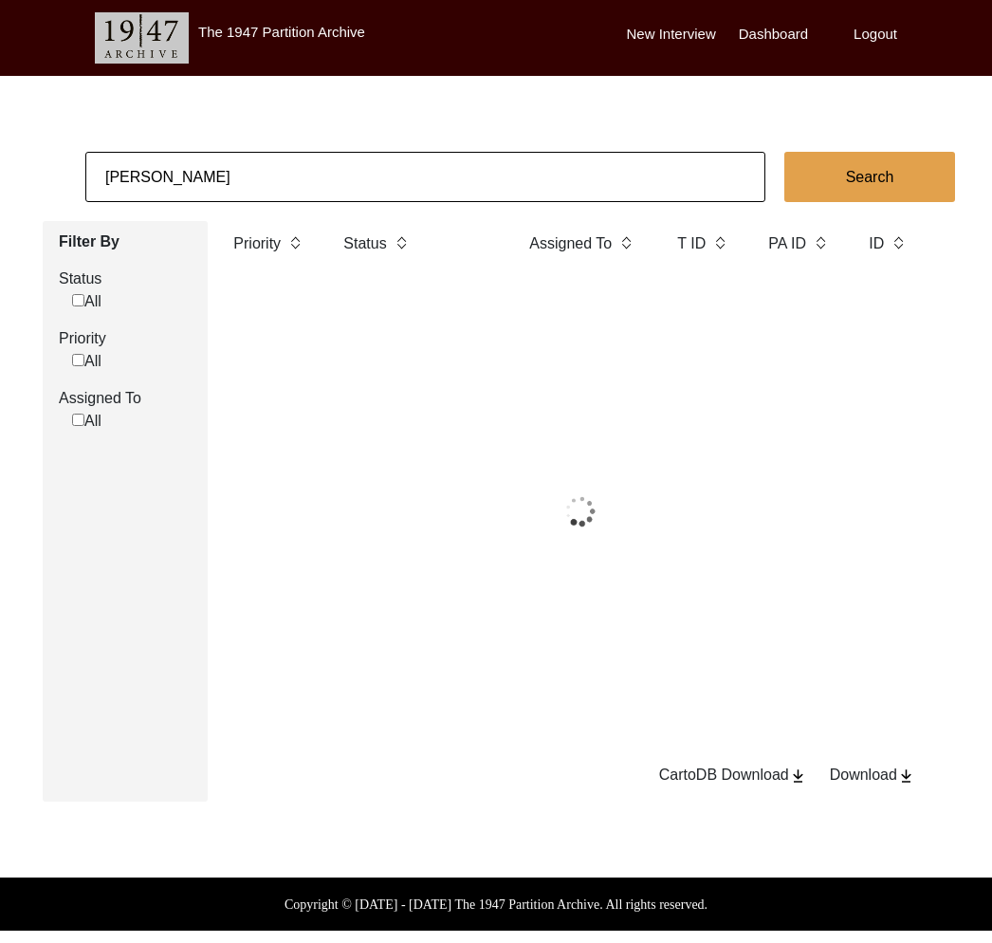
click at [276, 176] on input "[PERSON_NAME]" at bounding box center [425, 177] width 680 height 50
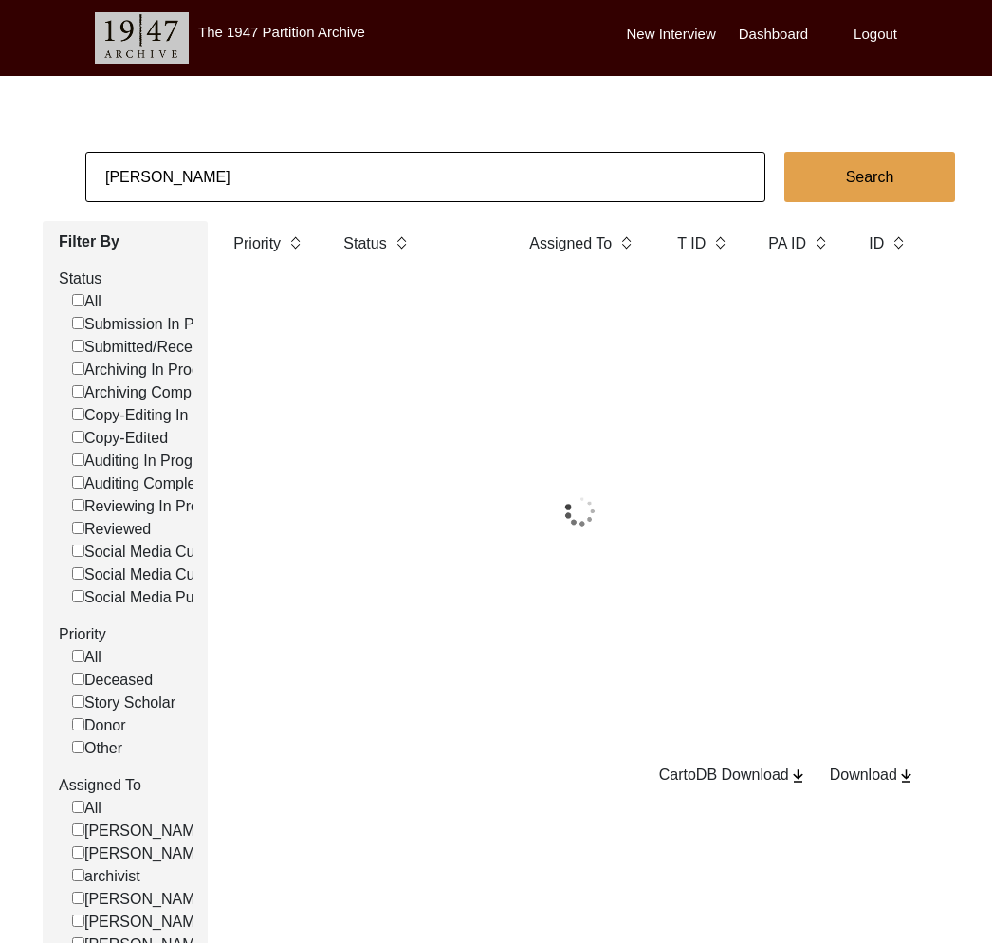
click at [276, 176] on input "[PERSON_NAME]" at bounding box center [425, 177] width 680 height 50
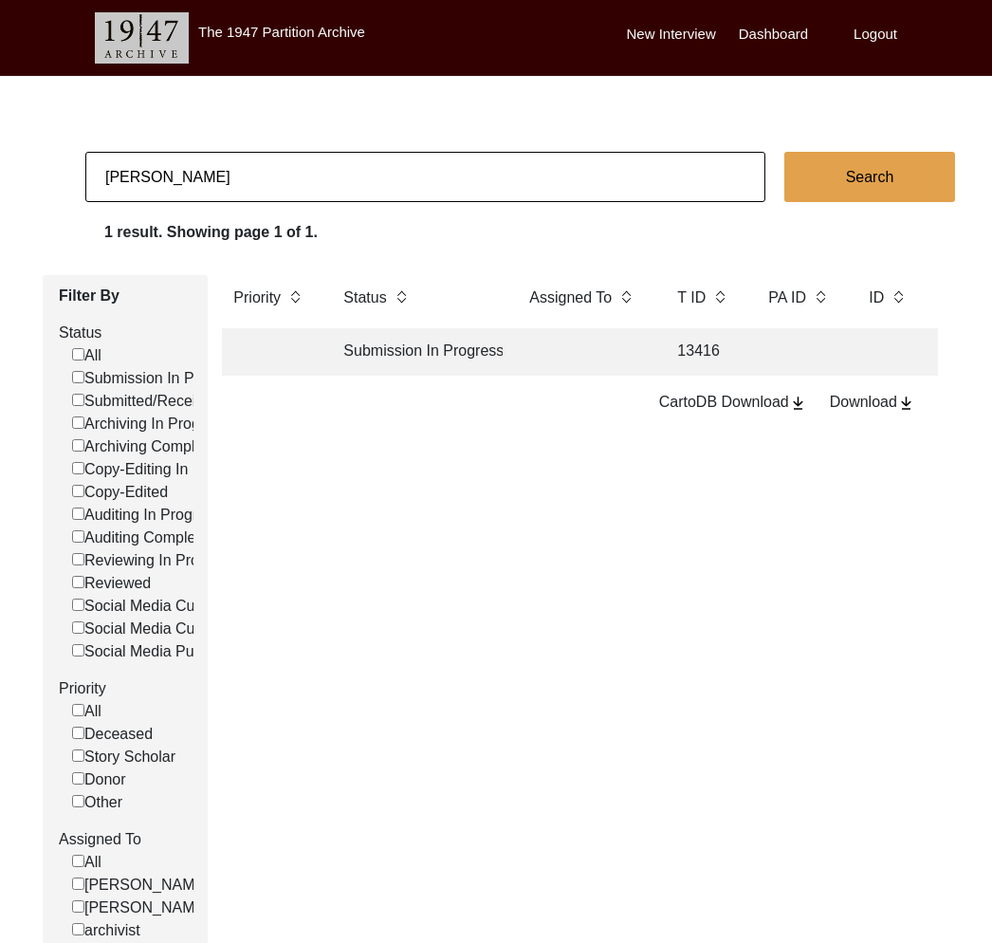
click at [276, 176] on input "[PERSON_NAME]" at bounding box center [425, 177] width 680 height 50
type input "[PERSON_NAME]"
checkbox input "false"
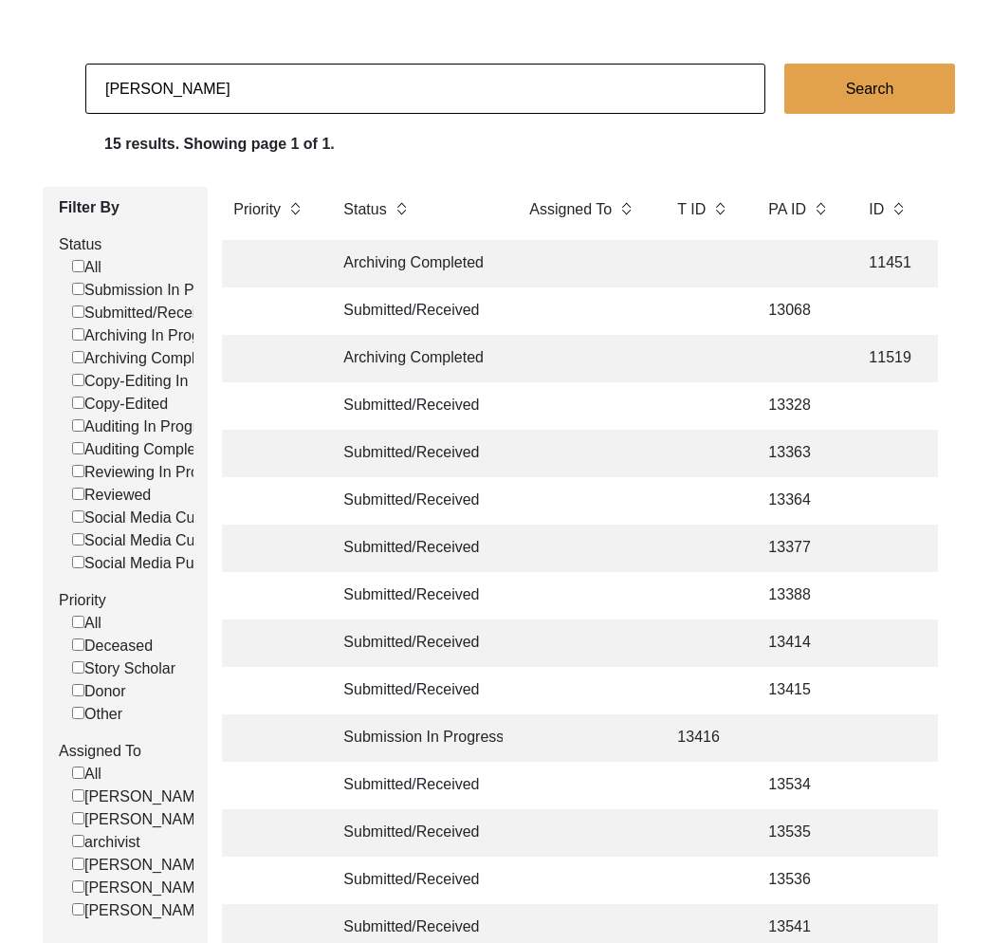
click at [239, 75] on input "[PERSON_NAME]" at bounding box center [425, 89] width 680 height 50
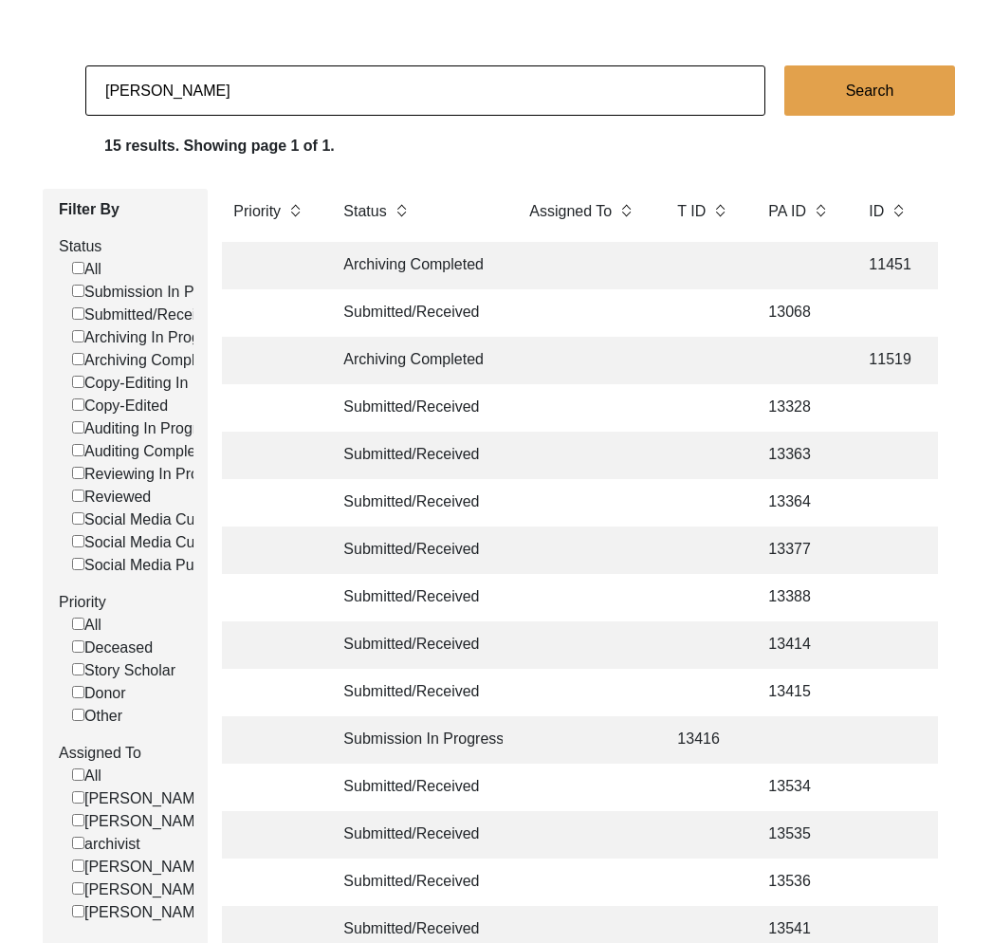
click at [239, 75] on input "[PERSON_NAME]" at bounding box center [425, 90] width 680 height 50
paste input "[PERSON_NAME] [PERSON_NAME]"
type input "[PERSON_NAME] [PERSON_NAME]"
checkbox input "false"
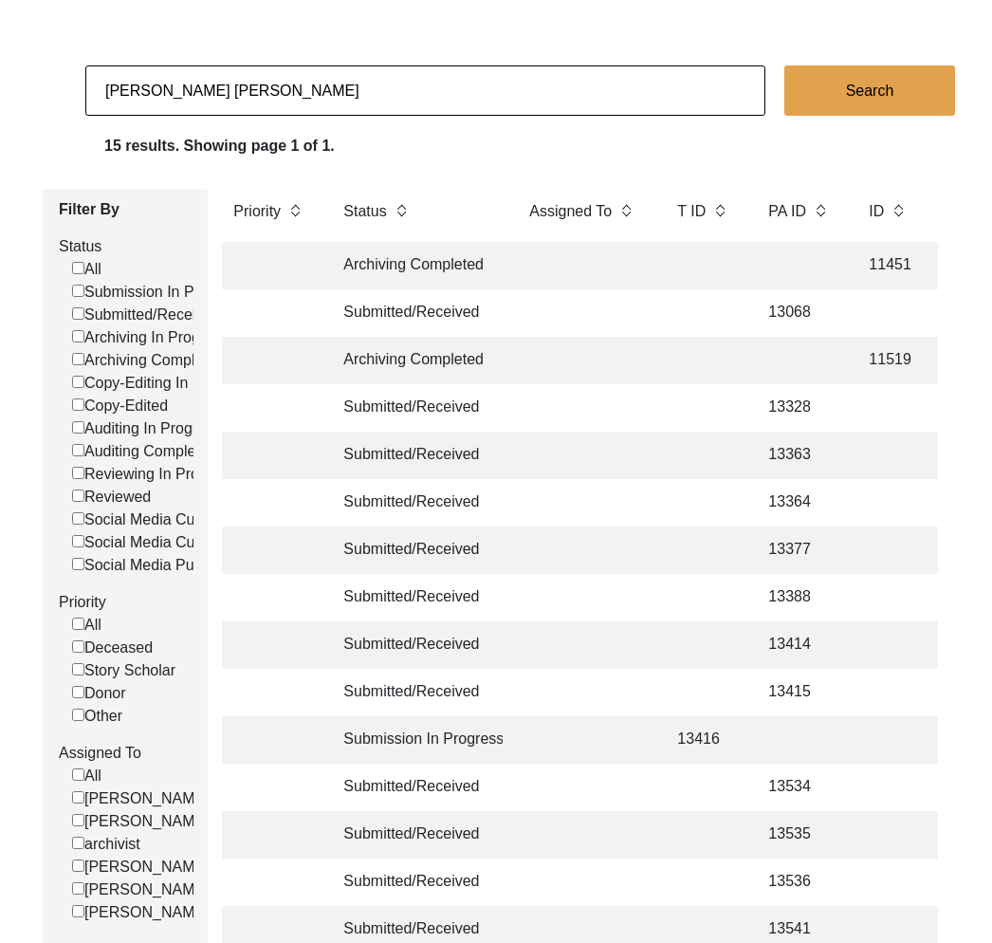
checkbox input "false"
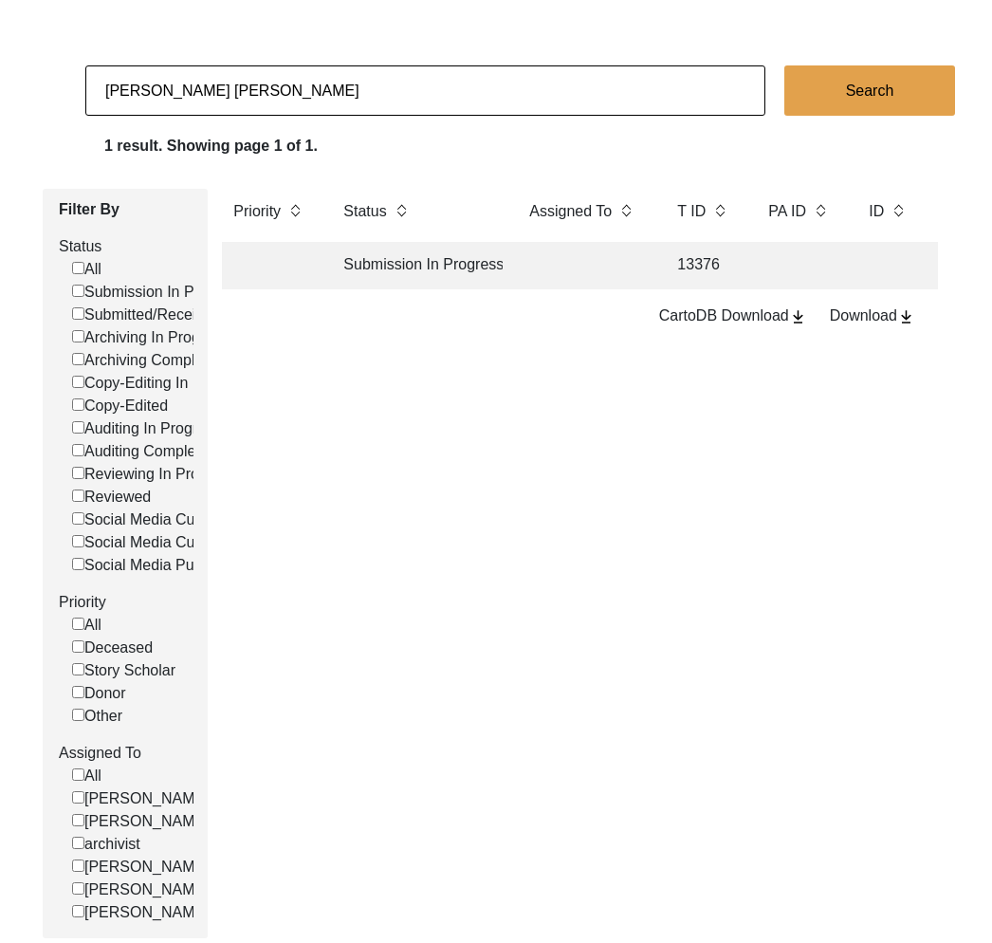
click at [547, 264] on td at bounding box center [584, 265] width 133 height 47
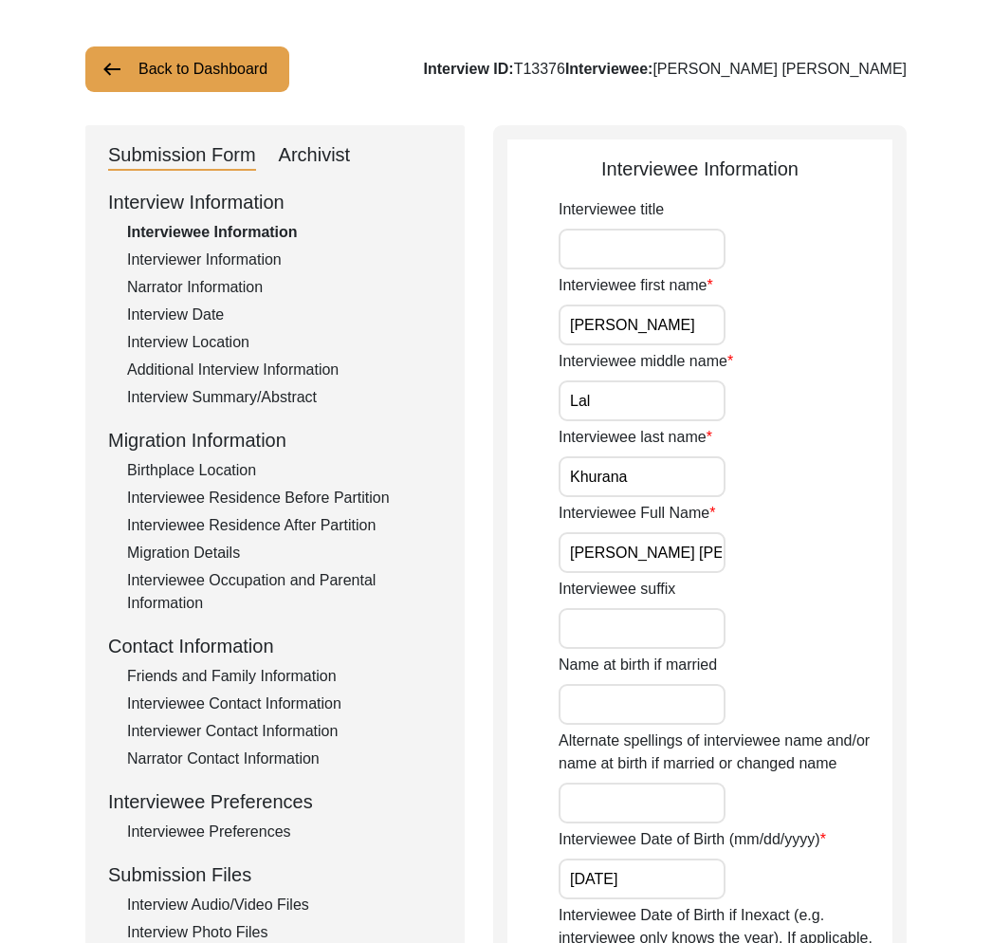
click at [635, 64] on div "Interview ID: T13376 Interviewee: [PERSON_NAME] [PERSON_NAME]" at bounding box center [665, 69] width 484 height 23
copy div "T13376"
